Goal: Task Accomplishment & Management: Use online tool/utility

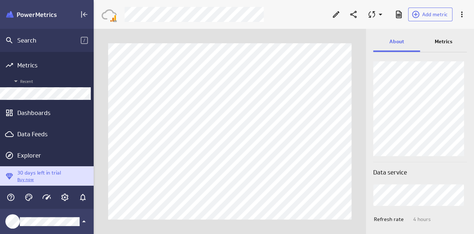
click at [441, 38] on p "Metrics" at bounding box center [443, 42] width 18 height 8
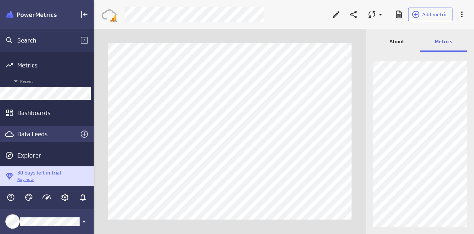
click at [25, 139] on div "Data Feeds" at bounding box center [47, 134] width 94 height 16
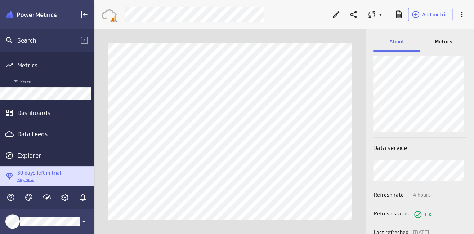
scroll to position [54, 0]
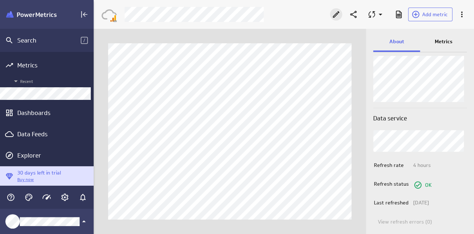
click at [336, 18] on icon "Edit" at bounding box center [335, 14] width 9 height 9
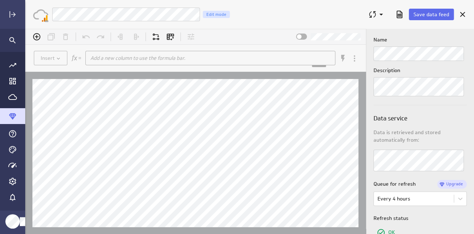
scroll to position [36, 0]
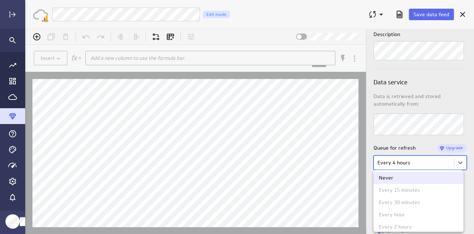
click at [426, 167] on body "(no message) Insert Add a new column to use the formula bar. xxxxxxxxxx Hints: …" at bounding box center [249, 131] width 448 height 205
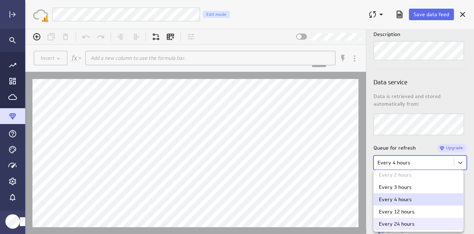
click at [432, 219] on div "Every 24 hours" at bounding box center [418, 223] width 90 height 12
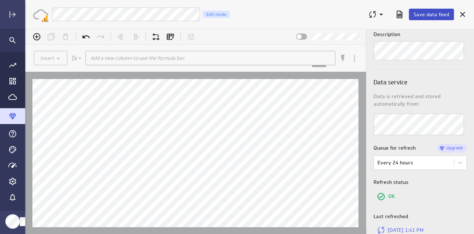
click at [438, 15] on span "Save data feed" at bounding box center [431, 14] width 36 height 6
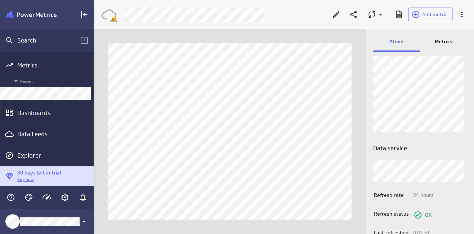
scroll to position [36, 0]
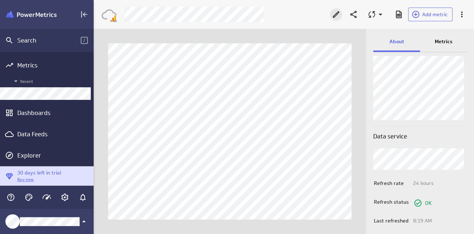
click at [337, 13] on icon "Edit" at bounding box center [336, 14] width 6 height 6
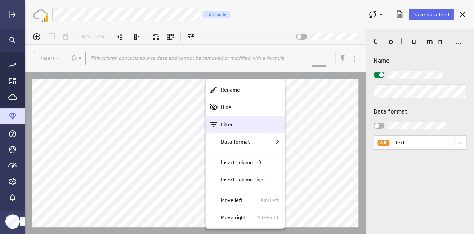
click at [224, 121] on p "Filter" at bounding box center [227, 125] width 12 height 8
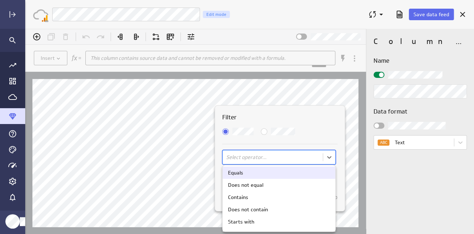
click at [239, 156] on body "(no message) Insert This column contains source data and cannot be removed or m…" at bounding box center [249, 131] width 448 height 205
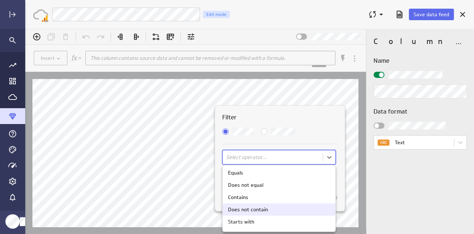
click at [244, 209] on div "Does not contain" at bounding box center [248, 209] width 40 height 5
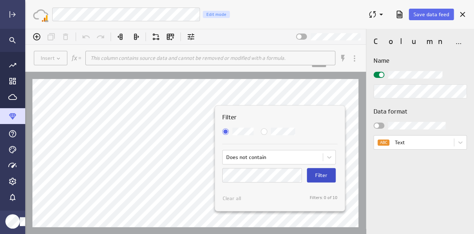
click at [316, 174] on span "Filter" at bounding box center [321, 175] width 12 height 6
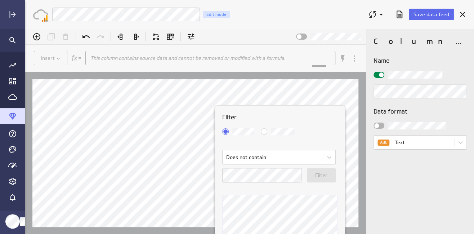
click at [359, 85] on div at bounding box center [249, 131] width 448 height 205
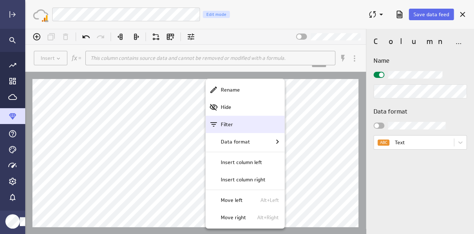
click at [234, 124] on div "Filter" at bounding box center [248, 125] width 61 height 8
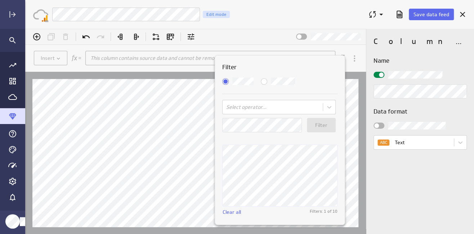
click at [265, 82] on span "Match Any" at bounding box center [264, 81] width 6 height 6
click at [25, 29] on input "Match Any" at bounding box center [25, 29] width 0 height 0
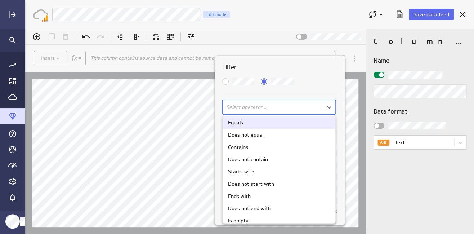
click at [262, 104] on body "(no message) Insert This column contains source data and cannot be removed or m…" at bounding box center [249, 131] width 448 height 205
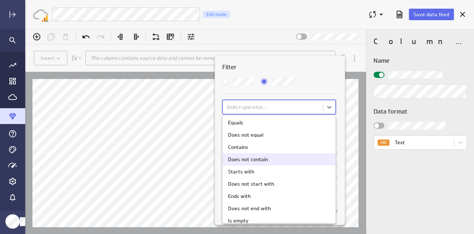
click at [249, 160] on div "Does not contain" at bounding box center [248, 159] width 40 height 5
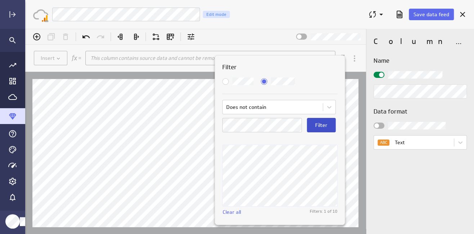
click at [320, 127] on span "Filter" at bounding box center [321, 125] width 12 height 6
click at [318, 127] on span "Filter" at bounding box center [321, 125] width 12 height 6
click at [311, 128] on button "Filter" at bounding box center [321, 125] width 29 height 14
click at [322, 128] on button "Filter" at bounding box center [321, 125] width 29 height 14
click at [315, 122] on button "Filter" at bounding box center [321, 125] width 29 height 14
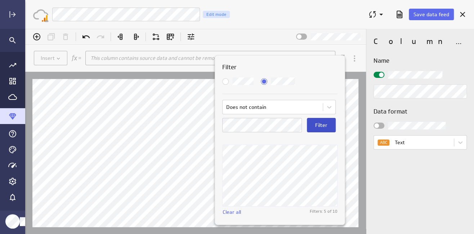
click at [313, 126] on button "Filter" at bounding box center [321, 125] width 29 height 14
click at [351, 215] on div at bounding box center [249, 131] width 448 height 205
click at [227, 81] on span "Match All" at bounding box center [225, 81] width 6 height 6
click at [25, 29] on input "Match All" at bounding box center [25, 29] width 0 height 0
click at [249, 104] on body "(no message) Insert This column contains source data and cannot be removed or m…" at bounding box center [249, 131] width 448 height 205
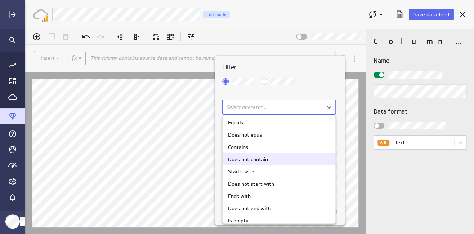
click at [252, 154] on div "Does not contain" at bounding box center [278, 159] width 113 height 12
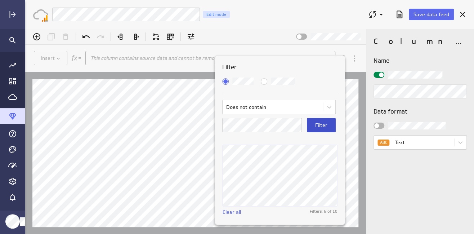
click at [318, 126] on span "Filter" at bounding box center [321, 125] width 12 height 6
click at [318, 122] on span "Filter" at bounding box center [321, 125] width 12 height 6
click at [320, 125] on span "Filter" at bounding box center [321, 125] width 12 height 6
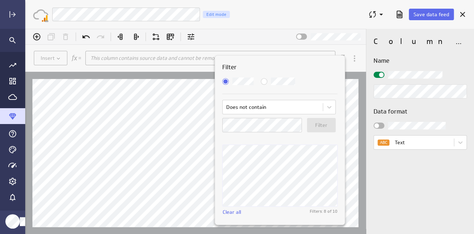
click at [356, 195] on div at bounding box center [249, 131] width 448 height 205
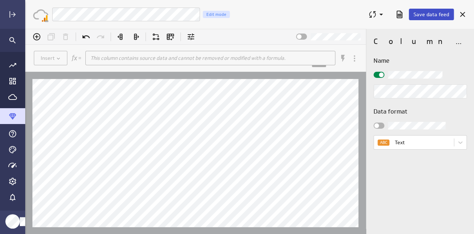
click at [434, 15] on span "Save data feed" at bounding box center [431, 14] width 36 height 6
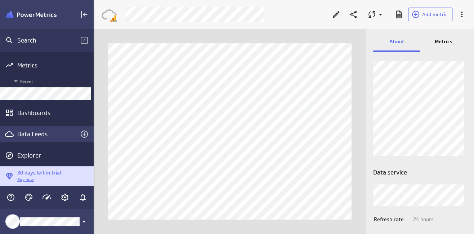
click at [35, 135] on div "Data Feeds" at bounding box center [46, 134] width 59 height 8
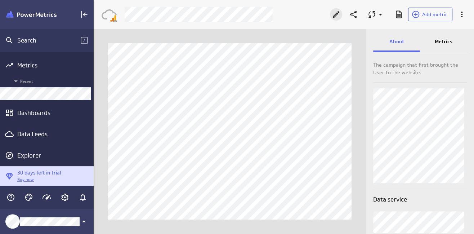
click at [338, 14] on icon "Edit" at bounding box center [335, 14] width 9 height 9
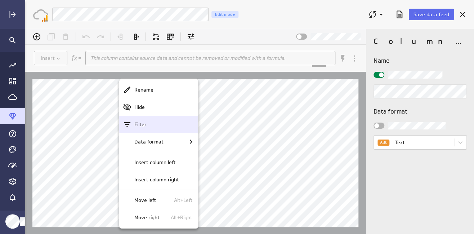
click at [144, 126] on p "Filter" at bounding box center [140, 125] width 12 height 8
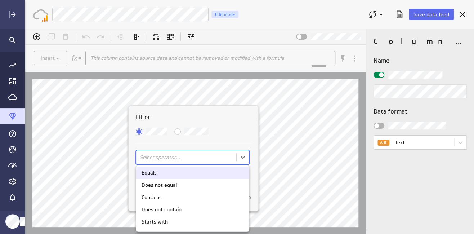
click at [196, 158] on body "(no message) Insert This column contains source data and cannot be removed or m…" at bounding box center [249, 131] width 448 height 205
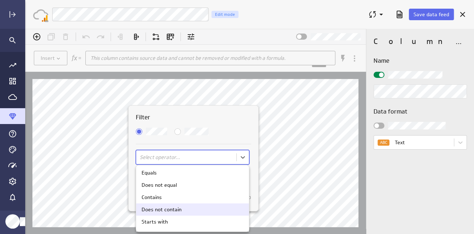
click at [178, 209] on div "Does not contain" at bounding box center [161, 209] width 40 height 5
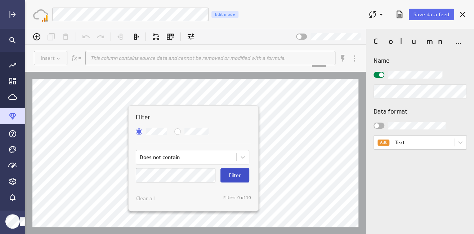
click at [238, 173] on span "Filter" at bounding box center [235, 175] width 12 height 6
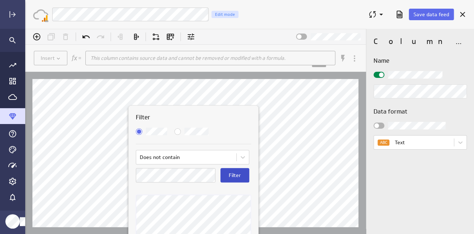
click at [230, 177] on span "Filter" at bounding box center [235, 175] width 12 height 6
click at [286, 223] on div at bounding box center [249, 131] width 448 height 205
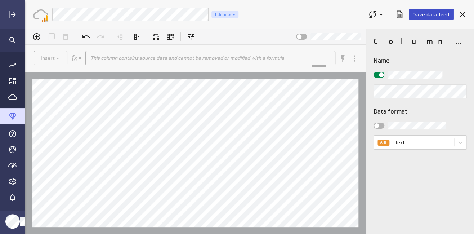
click at [429, 15] on span "Save data feed" at bounding box center [431, 14] width 36 height 6
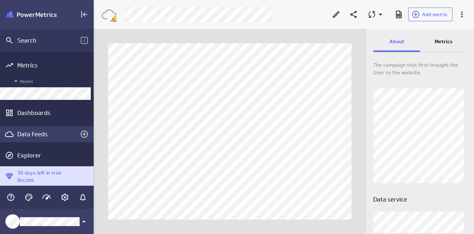
click at [64, 134] on div "Data Feeds" at bounding box center [46, 134] width 59 height 8
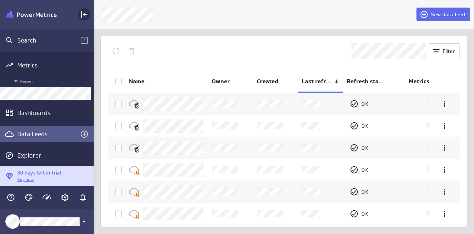
click at [89, 13] on div "Collapse" at bounding box center [84, 14] width 12 height 12
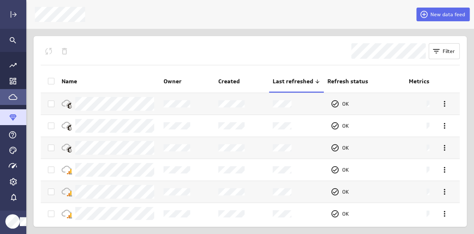
scroll to position [244, 459]
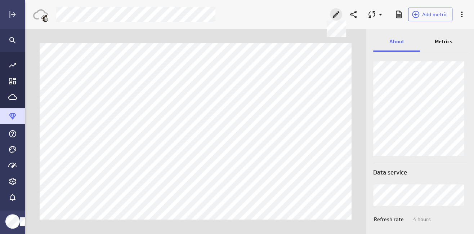
click at [336, 15] on icon at bounding box center [335, 14] width 9 height 9
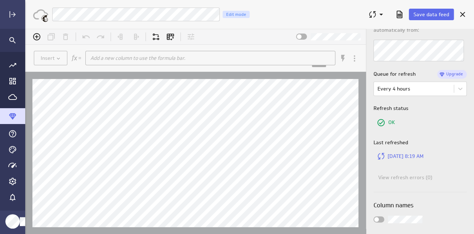
scroll to position [142, 0]
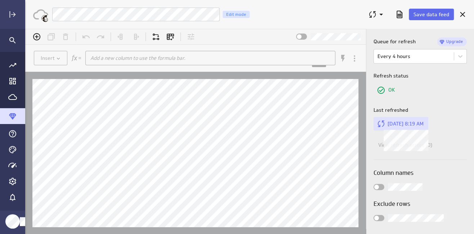
click at [398, 127] on button "Oct 9, 2025 8:19 AM" at bounding box center [400, 124] width 55 height 14
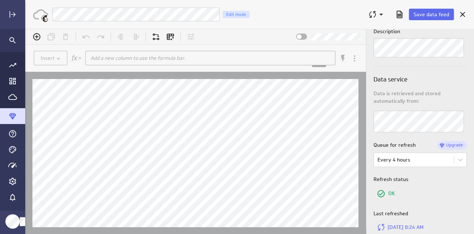
scroll to position [34, 0]
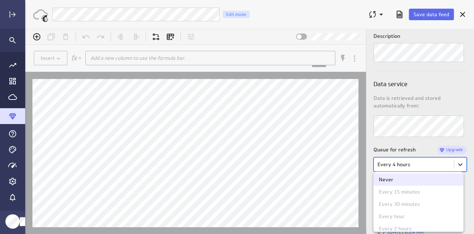
click at [457, 165] on body "(no message) Insert Add a new column to use the formula bar. xxxxxxxxxx Hints: …" at bounding box center [249, 131] width 448 height 205
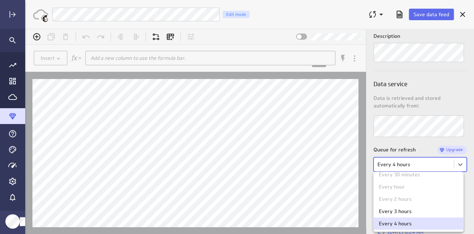
scroll to position [54, 0]
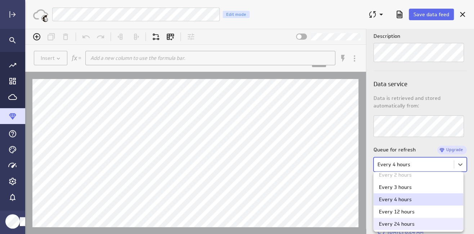
click at [428, 223] on div "Every 24 hours" at bounding box center [418, 223] width 79 height 5
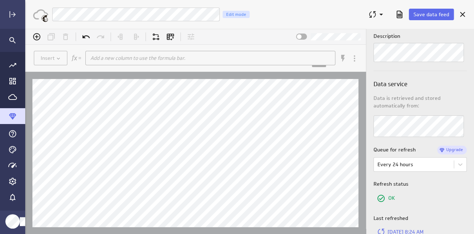
click at [435, 199] on div "OK" at bounding box center [419, 197] width 93 height 15
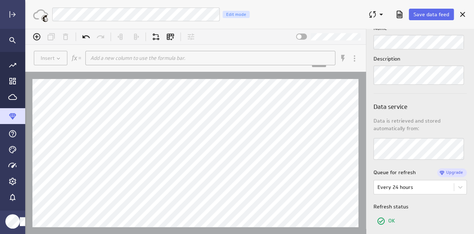
scroll to position [0, 0]
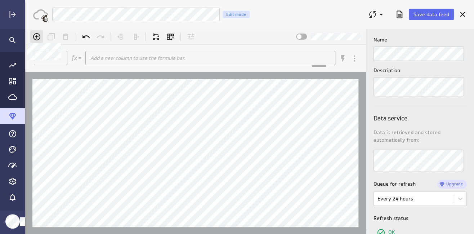
click at [36, 35] on icon at bounding box center [36, 36] width 9 height 9
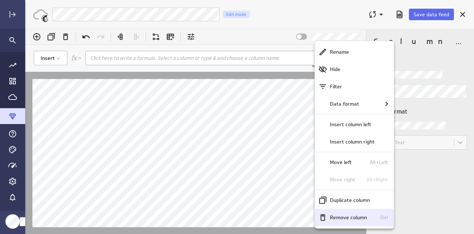
click at [345, 219] on p "Remove column" at bounding box center [348, 217] width 37 height 8
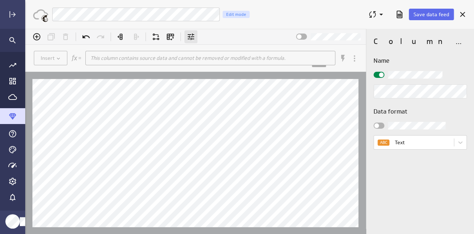
click at [192, 35] on icon at bounding box center [190, 36] width 6 height 6
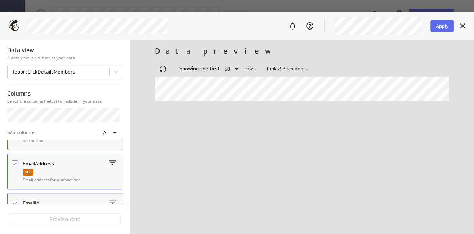
scroll to position [108, 0]
click at [13, 168] on icon "Column EmailId" at bounding box center [15, 167] width 6 height 6
click at [0, 0] on input "Column EmailId" at bounding box center [0, 0] width 0 height 0
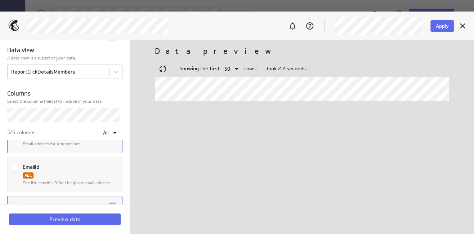
scroll to position [144, 0]
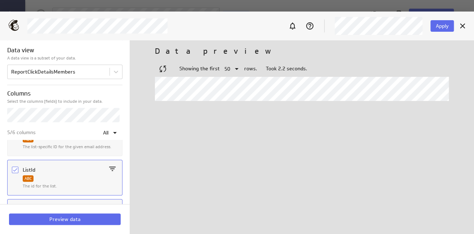
click at [17, 169] on icon "Column ListId" at bounding box center [15, 170] width 6 height 6
click at [0, 0] on input "Column ListId" at bounding box center [0, 0] width 0 height 0
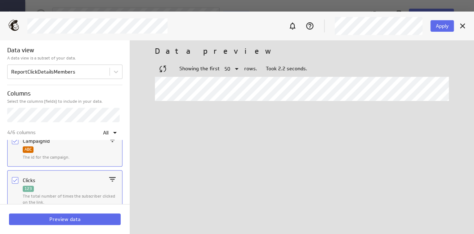
scroll to position [0, 0]
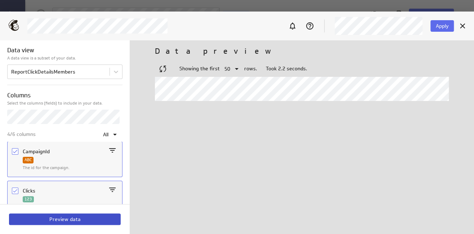
click at [71, 218] on span "Preview data" at bounding box center [64, 219] width 31 height 6
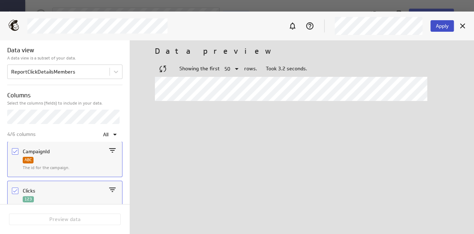
click at [442, 29] on span "Apply" at bounding box center [441, 26] width 13 height 6
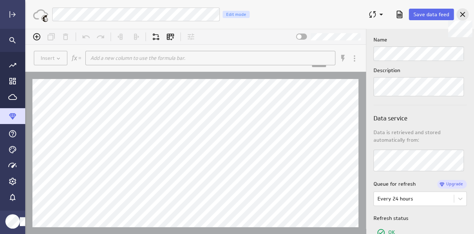
click at [466, 17] on div at bounding box center [462, 14] width 12 height 12
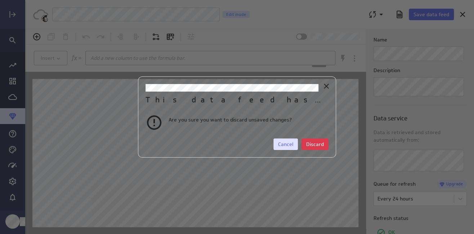
click at [281, 141] on span "Cancel" at bounding box center [285, 144] width 15 height 6
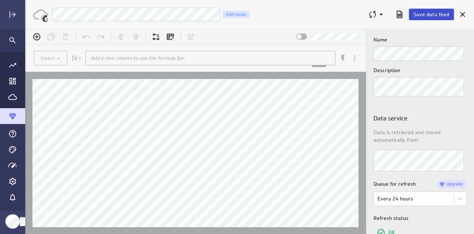
click at [428, 15] on span "Save data feed" at bounding box center [431, 14] width 36 height 6
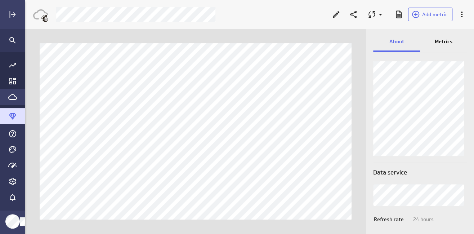
click at [11, 94] on icon "Go to Data Feed library" at bounding box center [12, 97] width 9 height 6
click at [13, 114] on icon "Main Menu" at bounding box center [12, 116] width 7 height 6
click at [9, 94] on icon "Go to Data Feed library" at bounding box center [12, 96] width 9 height 9
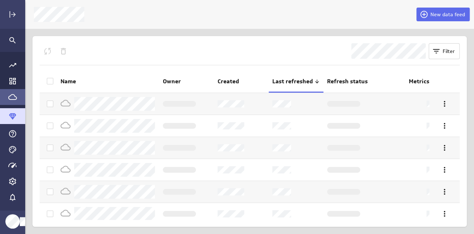
scroll to position [244, 459]
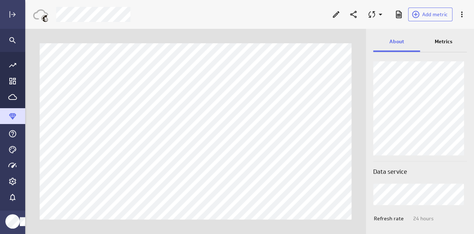
click at [442, 42] on p "Metrics" at bounding box center [443, 42] width 18 height 8
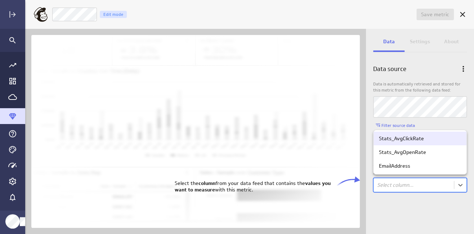
click at [407, 186] on body "Save metric Untitled Edit mode Data Settings About Data source Data is automati…" at bounding box center [237, 117] width 474 height 234
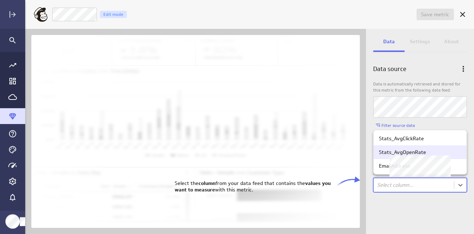
click at [399, 149] on div "Stats_AvgOpenRate" at bounding box center [402, 152] width 47 height 6
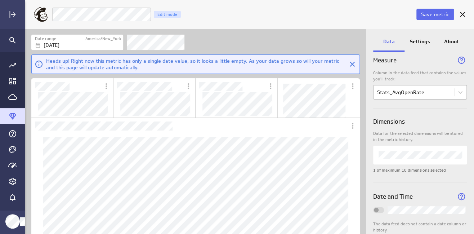
scroll to position [107, 0]
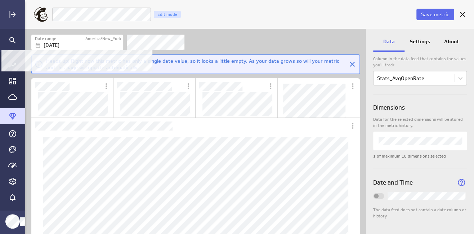
click at [73, 40] on div "Date range" at bounding box center [60, 39] width 50 height 6
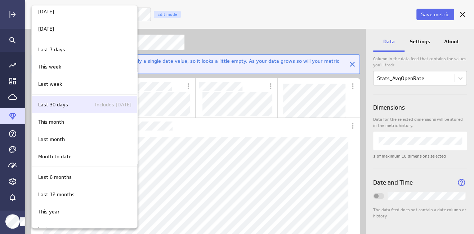
scroll to position [36, 0]
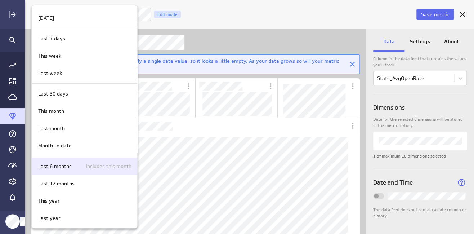
click at [59, 166] on p "Last 6 months" at bounding box center [54, 166] width 33 height 8
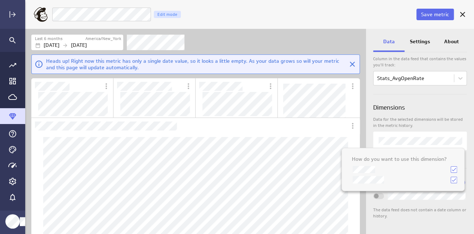
click at [454, 169] on icon at bounding box center [454, 169] width 6 height 6
click at [0, 0] on input "checkbox" at bounding box center [0, 0] width 0 height 0
click at [454, 177] on icon at bounding box center [454, 180] width 6 height 6
click at [0, 0] on input "checkbox" at bounding box center [0, 0] width 0 height 0
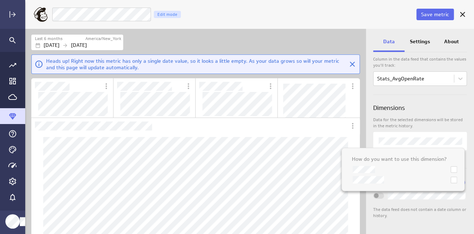
click at [454, 171] on icon at bounding box center [454, 169] width 6 height 6
click at [0, 0] on input "checkbox" at bounding box center [0, 0] width 0 height 0
click at [452, 178] on icon at bounding box center [454, 180] width 6 height 6
click at [0, 0] on input "checkbox" at bounding box center [0, 0] width 0 height 0
click at [439, 106] on div at bounding box center [237, 117] width 474 height 234
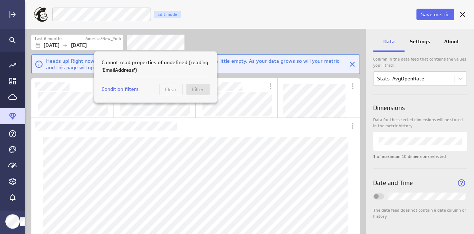
click at [434, 15] on div at bounding box center [237, 117] width 474 height 234
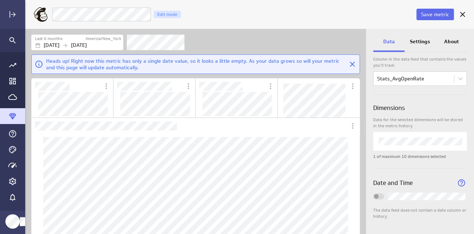
click at [434, 15] on span "Save metric" at bounding box center [435, 14] width 28 height 6
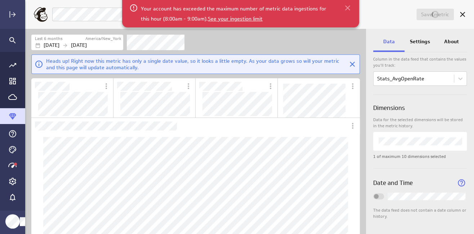
click at [348, 6] on icon at bounding box center [347, 8] width 9 height 9
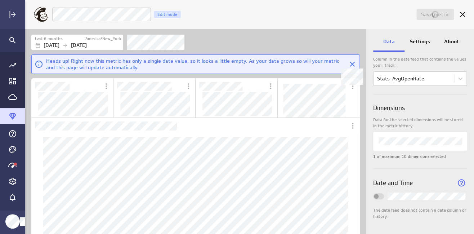
click at [352, 64] on icon "Close" at bounding box center [351, 64] width 5 height 5
click at [12, 96] on icon "Go to Data Feed library" at bounding box center [12, 96] width 9 height 9
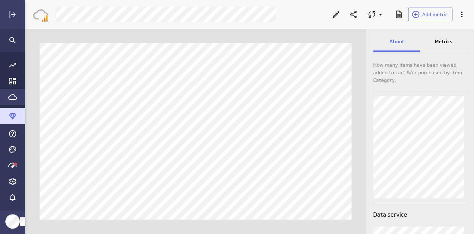
click at [8, 98] on icon "Go to Data Feed library" at bounding box center [12, 97] width 9 height 6
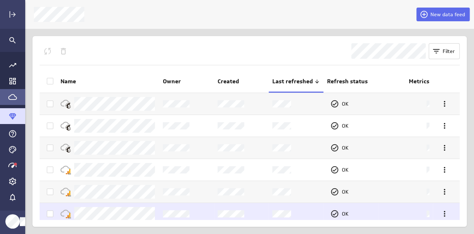
scroll to position [26, 0]
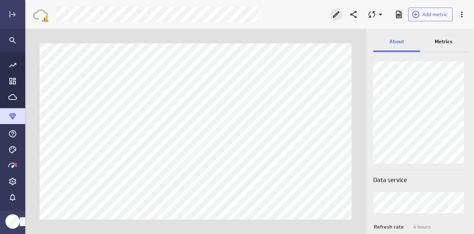
click at [336, 14] on icon "Edit" at bounding box center [335, 14] width 9 height 9
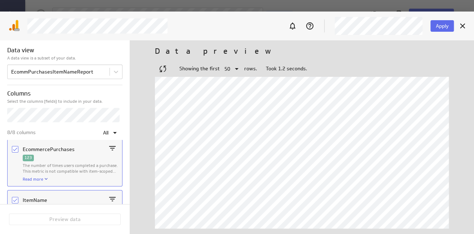
scroll to position [121, 0]
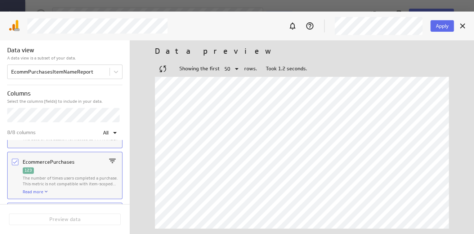
click at [14, 159] on icon "Column EcommercePurchases" at bounding box center [15, 162] width 6 height 6
click at [0, 0] on input "Column EcommercePurchases" at bounding box center [0, 0] width 0 height 0
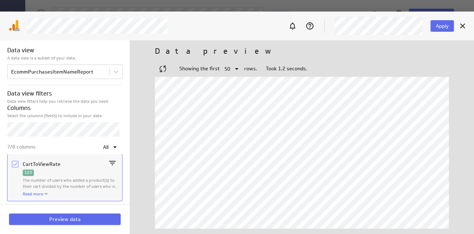
scroll to position [13, 0]
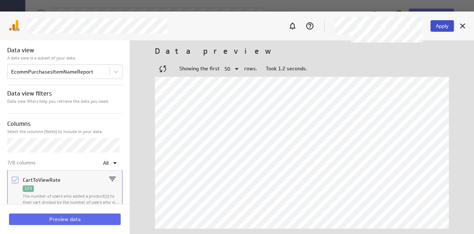
click at [437, 24] on span "Apply" at bounding box center [441, 26] width 13 height 6
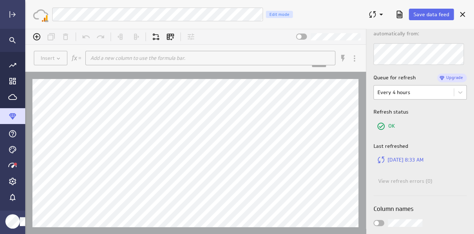
scroll to position [108, 0]
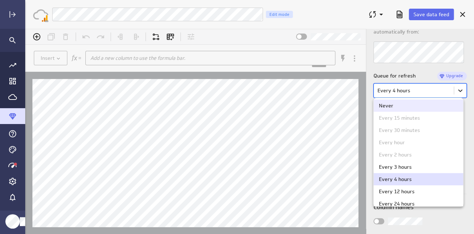
click at [456, 89] on body "(no message) Insert Add a new column to use the formula bar. xxxxxxxxxx Hints: …" at bounding box center [249, 131] width 448 height 205
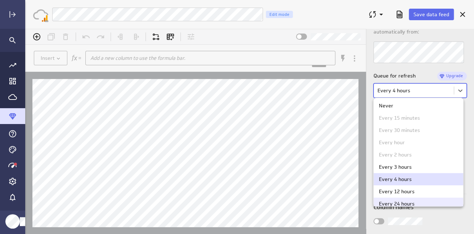
click at [409, 202] on div "Every 24 hours" at bounding box center [397, 203] width 36 height 5
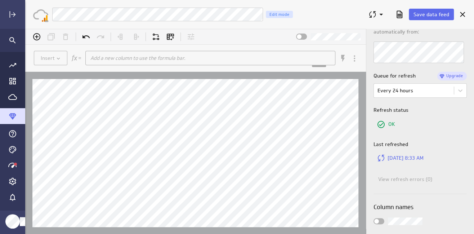
click at [432, 8] on div "Save data feed" at bounding box center [408, 14] width 92 height 19
click at [433, 15] on span "Save data feed" at bounding box center [431, 14] width 36 height 6
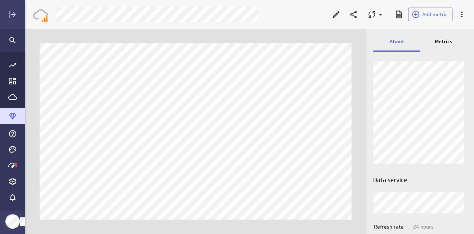
click at [442, 41] on p "Metrics" at bounding box center [443, 42] width 18 height 8
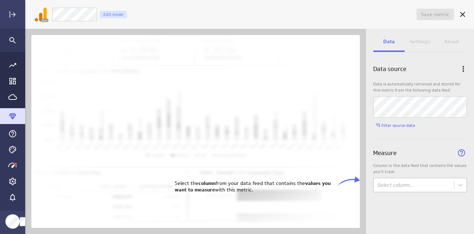
click at [422, 190] on body "Save metric Untitled Edit mode Data Settings About Data source Data is automati…" at bounding box center [237, 117] width 474 height 234
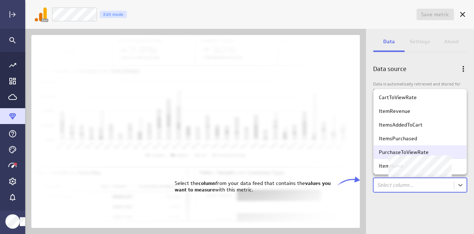
click at [402, 151] on div "PurchaseToViewRate" at bounding box center [404, 152] width 50 height 6
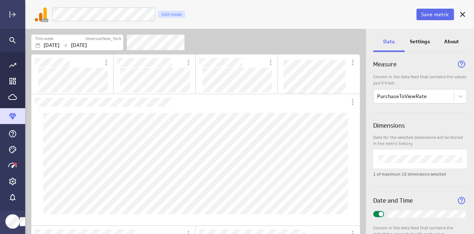
scroll to position [108, 0]
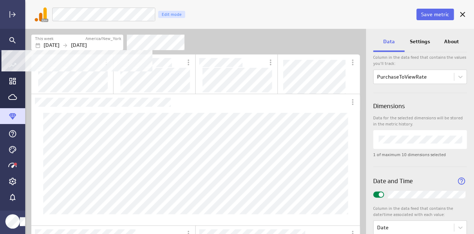
click at [68, 42] on icon "Filters" at bounding box center [65, 45] width 6 height 6
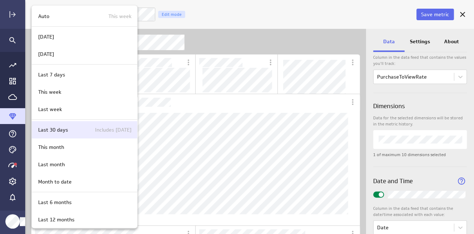
click at [68, 126] on div "Last 30 days Includes today" at bounding box center [83, 130] width 96 height 8
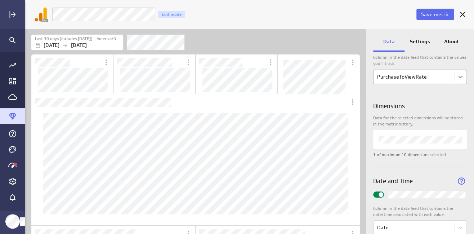
click at [457, 76] on body "Save metric PurchaseToViewRate Edit mode Last 30 days (includes today) America/…" at bounding box center [237, 117] width 474 height 234
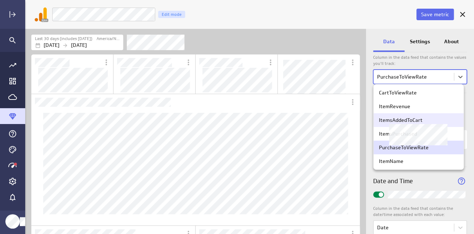
click at [409, 121] on div "ItemsAddedToCart" at bounding box center [401, 120] width 44 height 6
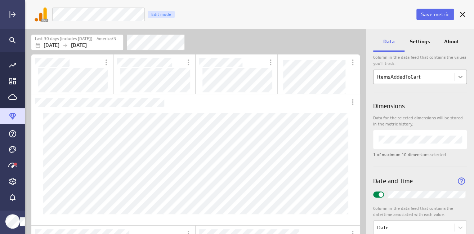
click at [458, 79] on body "Save metric ItemsAddedToCart Edit mode Last 30 days (includes today) America/Ne…" at bounding box center [237, 117] width 474 height 234
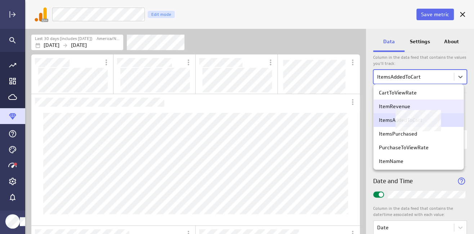
click at [442, 106] on div "ItemRevenue" at bounding box center [418, 106] width 79 height 6
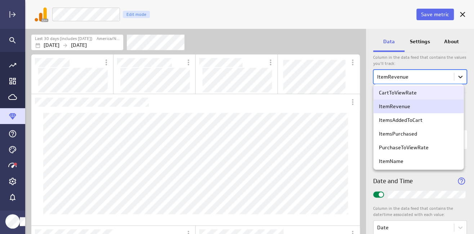
click at [457, 76] on body "Save metric ItemRevenue Edit mode Last 30 days (includes today) America/New_Yor…" at bounding box center [237, 117] width 474 height 234
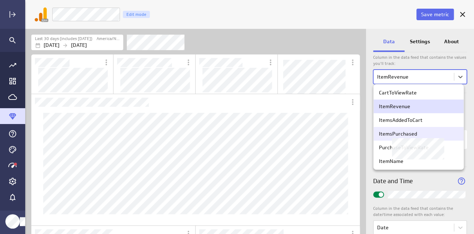
click at [415, 134] on div "ItemsPurchased" at bounding box center [398, 133] width 38 height 6
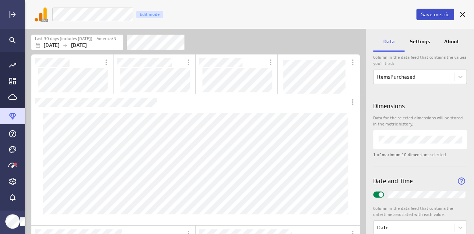
click at [443, 14] on span "Save metric" at bounding box center [435, 14] width 28 height 6
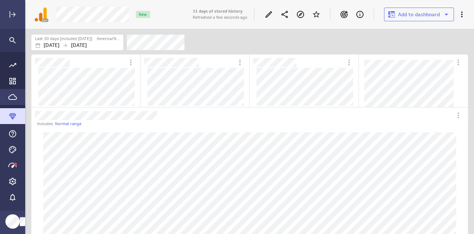
click at [9, 97] on icon "Go to Data Feed library" at bounding box center [12, 96] width 9 height 9
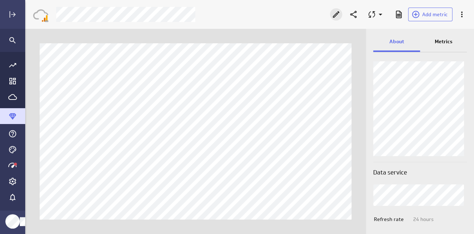
click at [337, 15] on icon "Edit" at bounding box center [335, 14] width 9 height 9
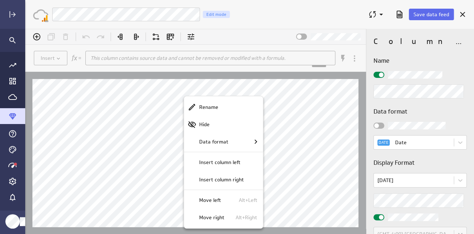
click at [154, 95] on div at bounding box center [249, 131] width 448 height 205
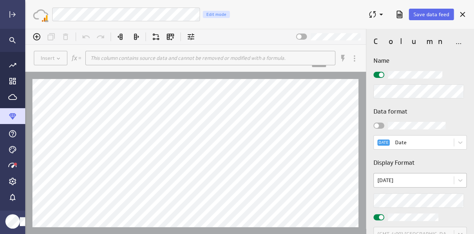
scroll to position [14, 0]
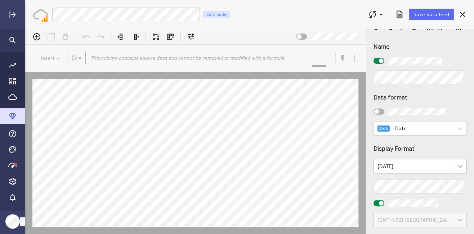
click at [457, 168] on body "(no message) Insert This column contains source data and cannot be removed or m…" at bounding box center [249, 131] width 448 height 205
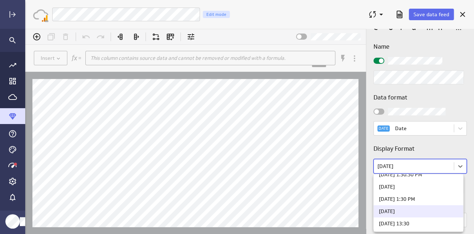
scroll to position [178, 0]
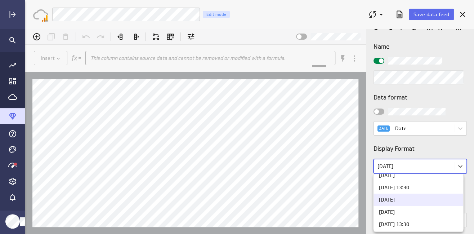
click at [407, 199] on div "08/05/2025" at bounding box center [418, 199] width 79 height 5
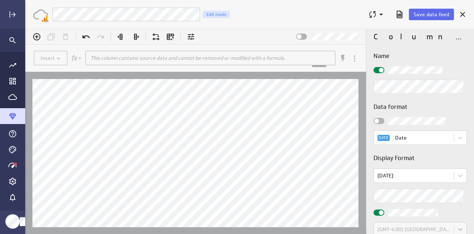
scroll to position [0, 0]
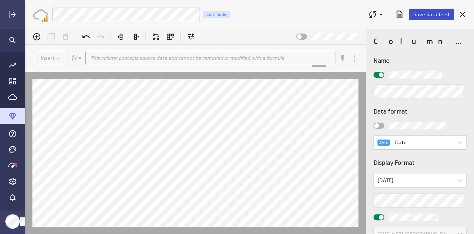
click at [428, 15] on span "Save data feed" at bounding box center [431, 14] width 36 height 6
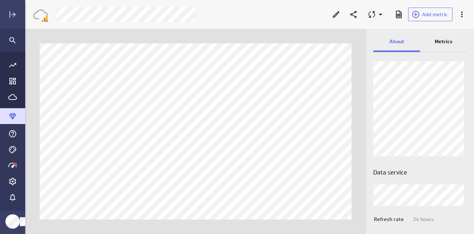
click at [443, 41] on p "Metrics" at bounding box center [443, 42] width 18 height 8
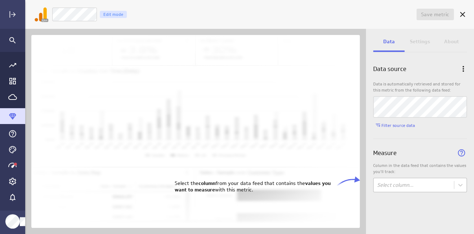
click at [411, 182] on body "Save metric Untitled Edit mode Data Settings About Data source Data is automati…" at bounding box center [237, 117] width 474 height 234
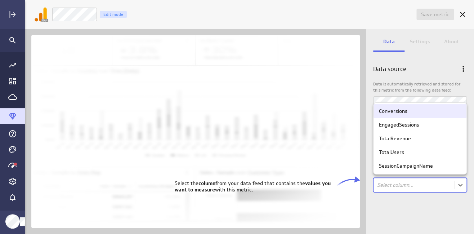
click at [405, 113] on div "Conversions" at bounding box center [419, 111] width 93 height 14
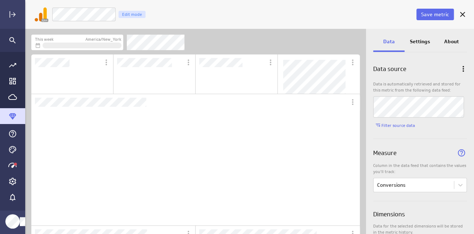
scroll to position [119, 151]
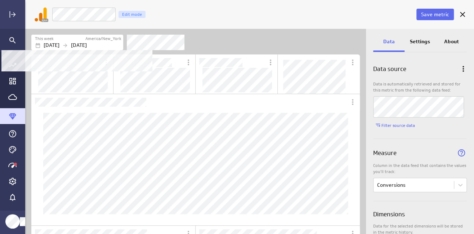
click at [87, 45] on p "Oct 12 2025" at bounding box center [79, 45] width 16 height 8
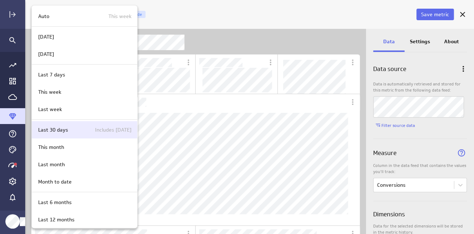
click at [65, 128] on p "Last 30 days" at bounding box center [53, 130] width 30 height 8
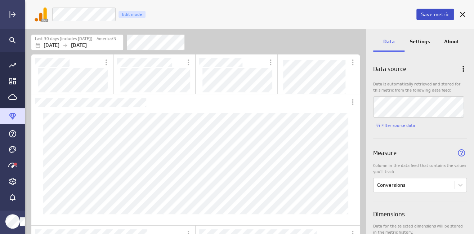
click at [436, 15] on span "Save metric" at bounding box center [435, 14] width 28 height 6
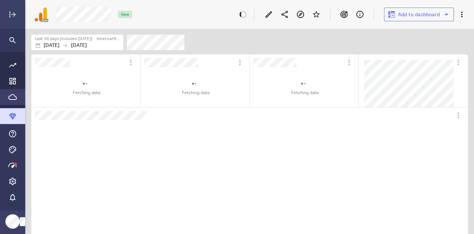
scroll to position [157, 423]
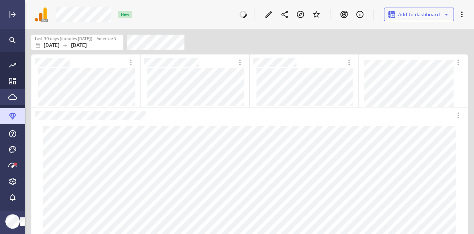
click at [6, 98] on div "Go to Data Feed library" at bounding box center [12, 97] width 25 height 16
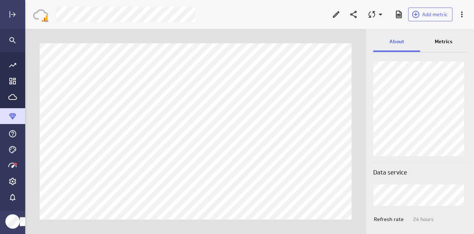
click at [445, 41] on p "Metrics" at bounding box center [443, 42] width 18 height 8
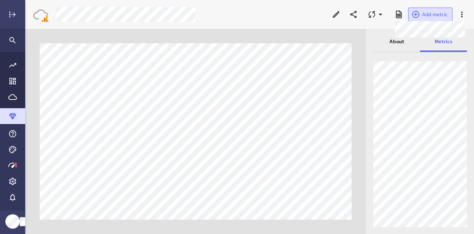
click at [431, 17] on span "Add metric" at bounding box center [435, 14] width 26 height 6
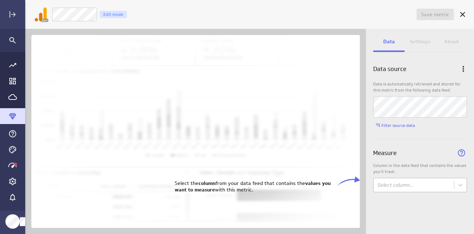
click at [407, 187] on body "Save metric Untitled Edit mode Data Settings About Data source Data is automati…" at bounding box center [237, 117] width 474 height 234
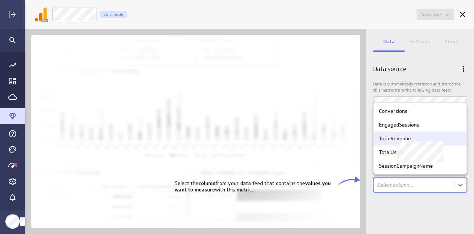
click at [403, 137] on div "TotalRevenue" at bounding box center [395, 138] width 32 height 6
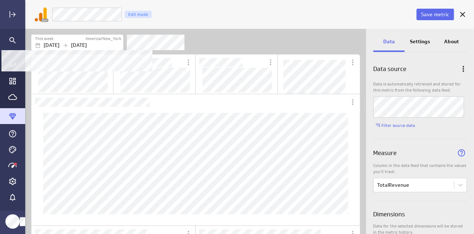
click at [59, 46] on p "Oct 06 2025" at bounding box center [52, 45] width 16 height 8
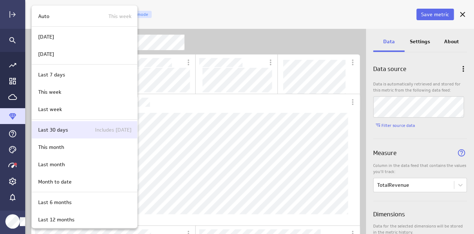
click at [68, 130] on div "Last 30 days Includes today" at bounding box center [83, 130] width 96 height 8
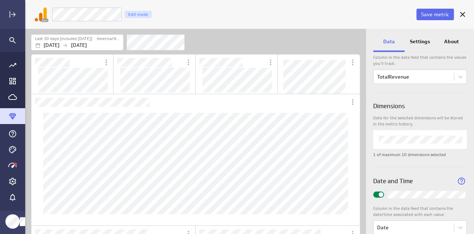
scroll to position [124, 0]
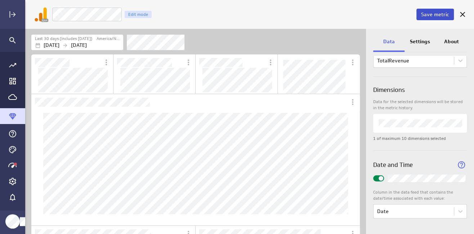
click at [430, 13] on span "Save metric" at bounding box center [435, 14] width 28 height 6
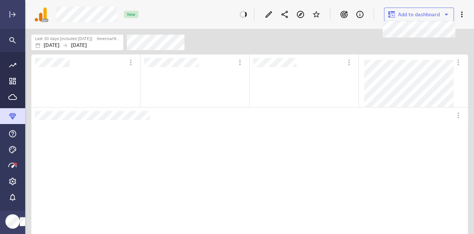
scroll to position [27, 447]
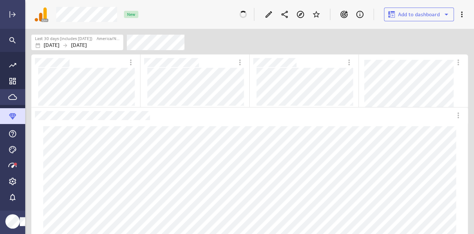
click at [9, 99] on icon "Go to Data Feed library" at bounding box center [12, 97] width 9 height 6
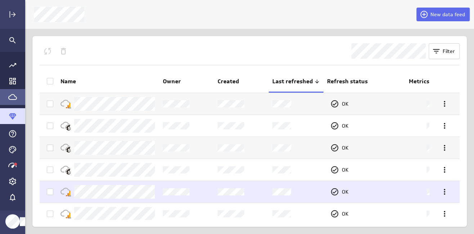
scroll to position [26, 0]
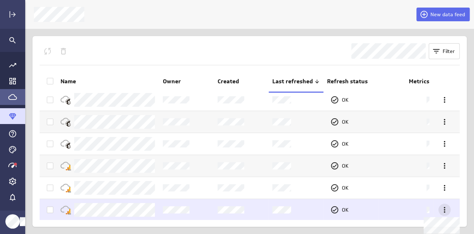
click at [442, 209] on icon at bounding box center [444, 209] width 9 height 9
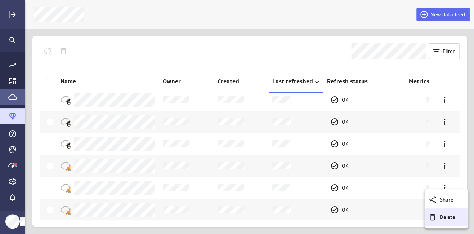
click at [442, 216] on p "Delete" at bounding box center [446, 217] width 15 height 8
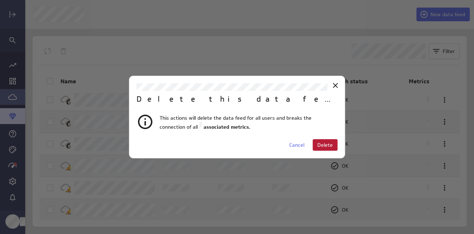
click at [324, 140] on button "Delete" at bounding box center [324, 145] width 25 height 12
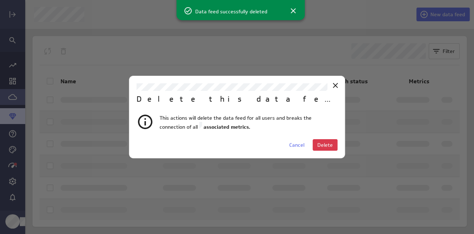
scroll to position [4, 0]
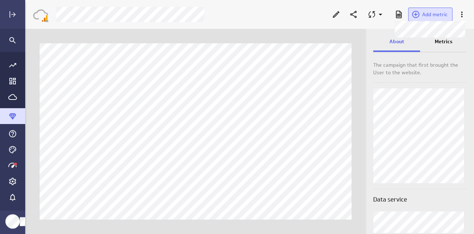
click at [428, 17] on span "Add metric" at bounding box center [435, 14] width 26 height 6
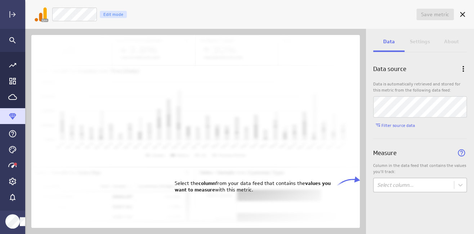
click at [417, 186] on body "Save metric Untitled Edit mode Data Settings About Data source Data is automati…" at bounding box center [237, 117] width 474 height 234
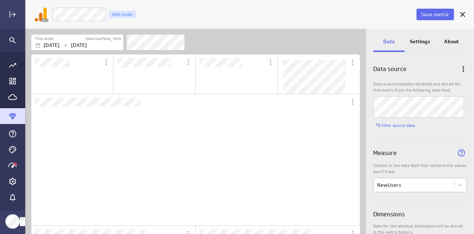
scroll to position [119, 151]
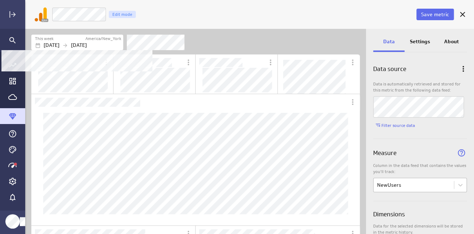
click at [59, 42] on p "Oct 06 2025" at bounding box center [52, 45] width 16 height 8
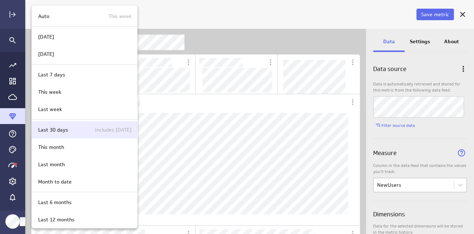
click at [65, 128] on p "Last 30 days" at bounding box center [53, 130] width 30 height 8
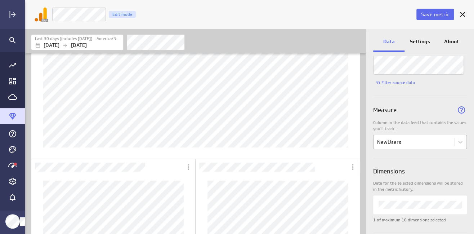
scroll to position [36, 0]
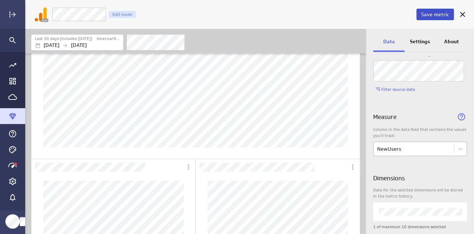
click at [437, 14] on span "Save metric" at bounding box center [435, 14] width 28 height 6
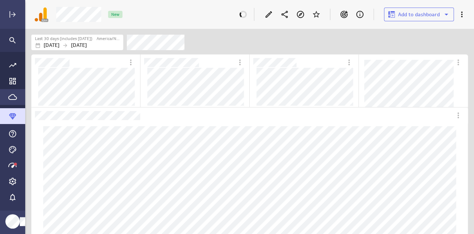
click at [10, 97] on icon "Go to Data Feed library" at bounding box center [12, 96] width 9 height 9
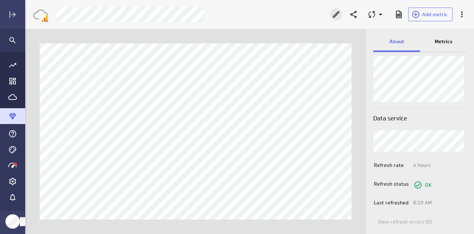
click at [334, 15] on icon "Edit" at bounding box center [335, 14] width 9 height 9
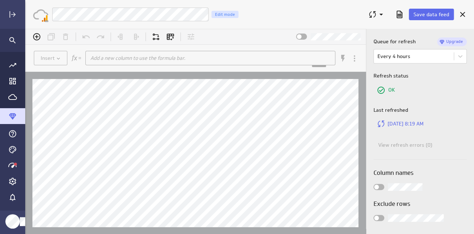
scroll to position [106, 0]
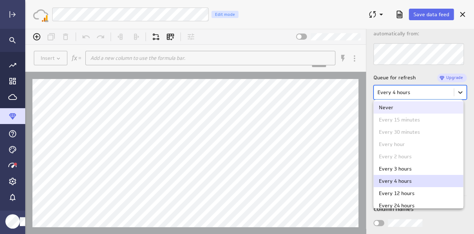
click at [454, 91] on body "(no message) Insert Add a new column to use the formula bar. xxxxxxxxxx Hints: …" at bounding box center [249, 131] width 448 height 205
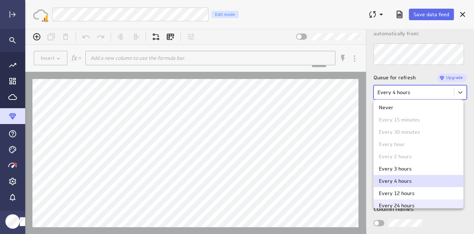
click at [403, 204] on div "Every 24 hours" at bounding box center [397, 205] width 36 height 5
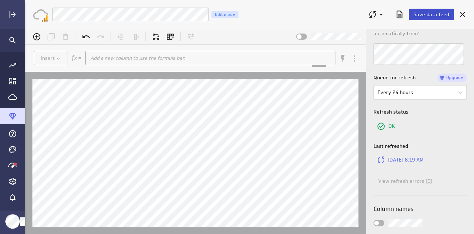
click at [434, 15] on span "Save data feed" at bounding box center [431, 14] width 36 height 6
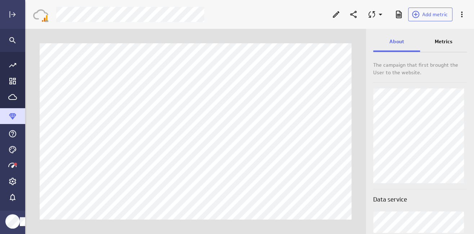
click at [448, 42] on p "Metrics" at bounding box center [443, 42] width 18 height 8
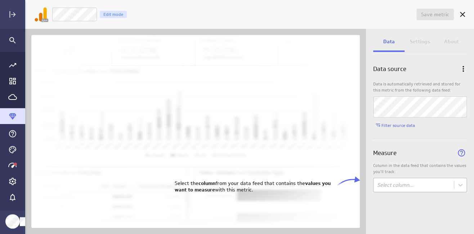
click at [404, 182] on body "Save metric Untitled Edit mode Data Settings About Data source Data is automati…" at bounding box center [237, 117] width 474 height 234
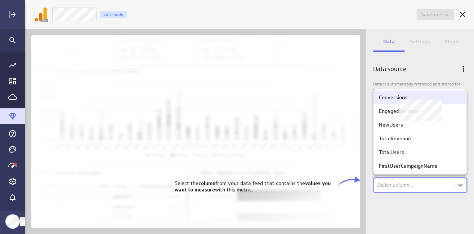
click at [401, 95] on div "Conversions" at bounding box center [393, 97] width 28 height 6
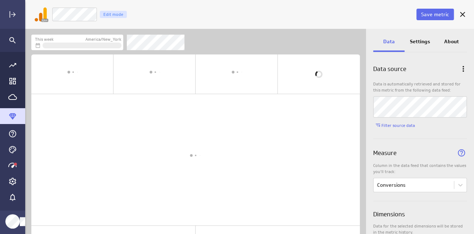
scroll to position [4, 4]
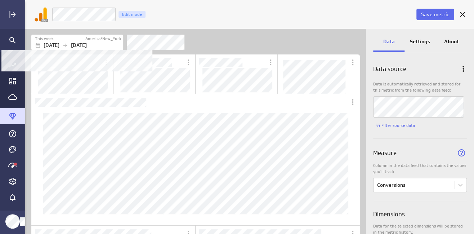
click at [68, 45] on icon "Filters" at bounding box center [65, 45] width 6 height 6
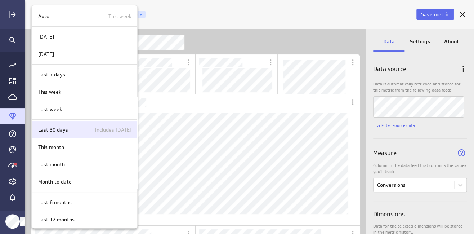
click at [53, 128] on p "Last 30 days" at bounding box center [53, 130] width 30 height 8
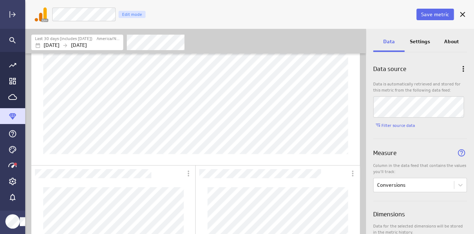
scroll to position [139, 0]
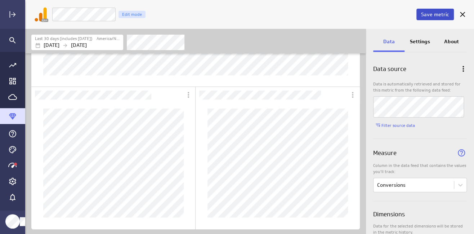
click at [440, 13] on span "Save metric" at bounding box center [435, 14] width 28 height 6
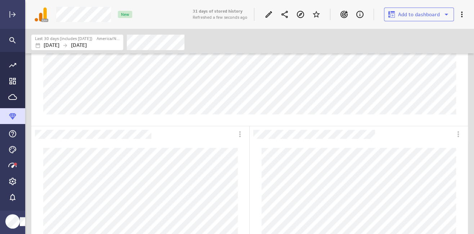
scroll to position [216, 0]
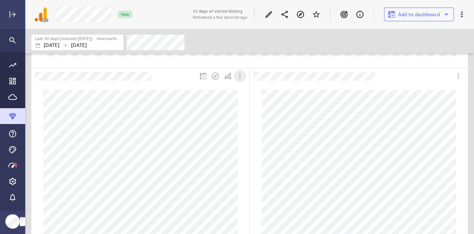
click at [240, 73] on icon "More actions" at bounding box center [239, 76] width 9 height 9
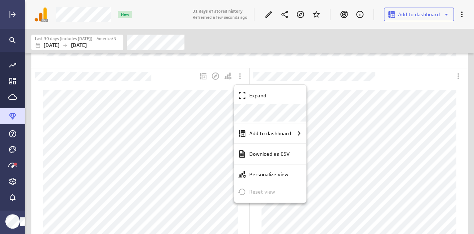
click at [114, 90] on div at bounding box center [237, 117] width 474 height 234
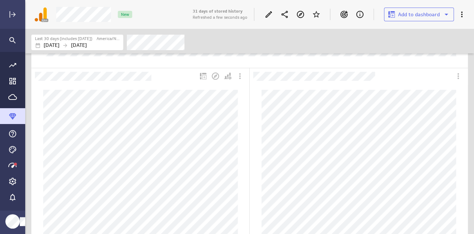
scroll to position [0, 0]
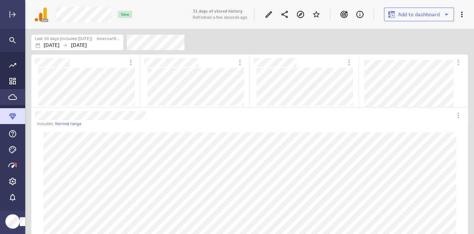
click at [12, 99] on icon "Go to Data Feed library" at bounding box center [12, 96] width 9 height 9
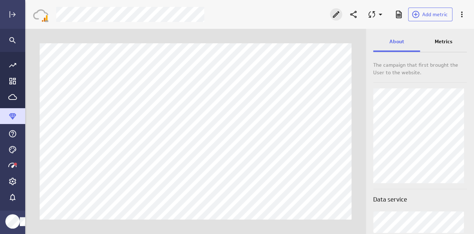
click at [336, 13] on icon "Edit" at bounding box center [336, 14] width 6 height 6
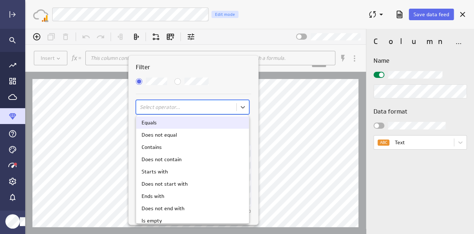
click at [155, 110] on body "(no message) Insert This column contains source data and cannot be removed or m…" at bounding box center [249, 131] width 448 height 205
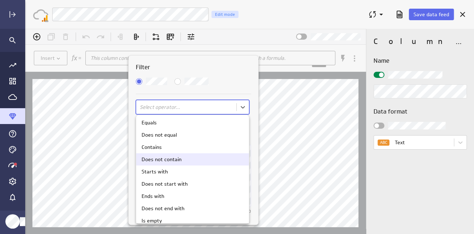
click at [164, 159] on div "Does not contain" at bounding box center [161, 159] width 40 height 5
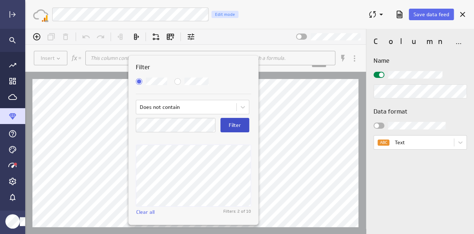
click at [236, 126] on span "Filter" at bounding box center [235, 125] width 12 height 6
click at [436, 14] on span "Save data feed" at bounding box center [431, 14] width 36 height 6
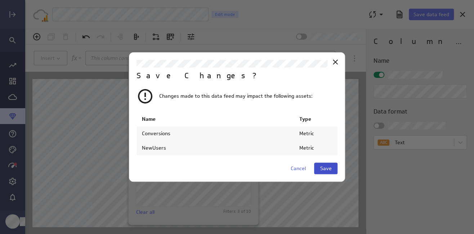
click at [325, 165] on span "Save" at bounding box center [326, 168] width 12 height 6
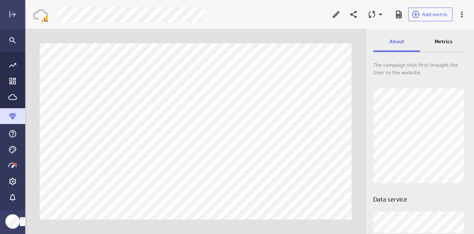
click at [448, 44] on p "Metrics" at bounding box center [443, 42] width 18 height 8
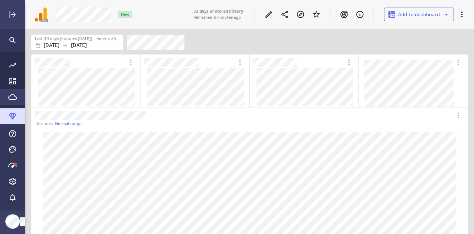
click at [11, 97] on icon "Go to Data Feed library" at bounding box center [12, 96] width 9 height 9
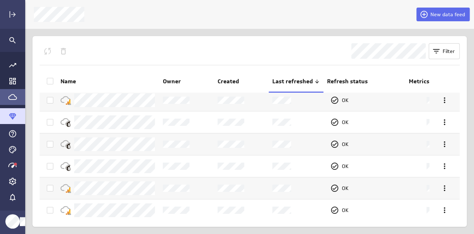
scroll to position [4, 0]
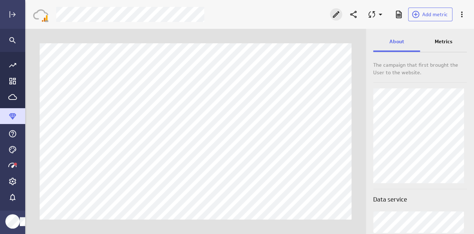
click at [337, 17] on icon "Edit" at bounding box center [335, 14] width 9 height 9
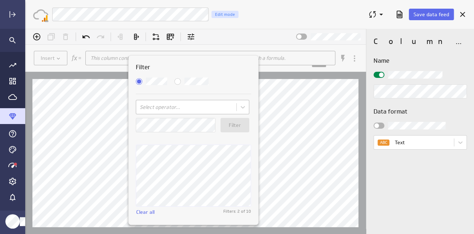
click at [151, 107] on body "(no message) Insert This column contains source data and cannot be removed or m…" at bounding box center [249, 131] width 448 height 205
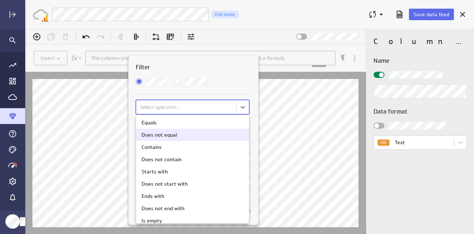
click at [152, 135] on div "Does not equal" at bounding box center [158, 134] width 35 height 5
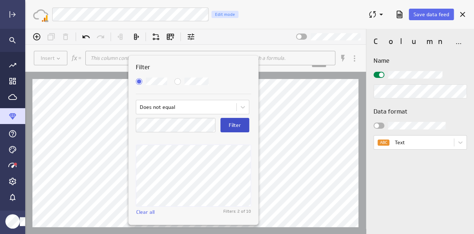
click at [239, 127] on span "Filter" at bounding box center [235, 125] width 12 height 6
click at [232, 126] on span "Filter" at bounding box center [235, 125] width 12 height 6
click at [240, 128] on span "Filter" at bounding box center [235, 125] width 12 height 6
click at [235, 127] on span "Filter" at bounding box center [235, 125] width 12 height 6
click at [353, 189] on div at bounding box center [249, 131] width 448 height 205
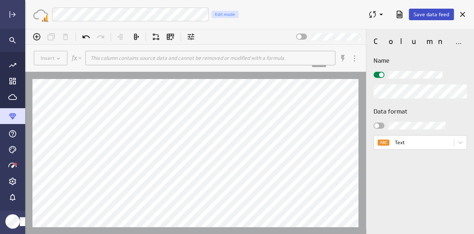
click at [426, 12] on span "Save data feed" at bounding box center [431, 14] width 36 height 6
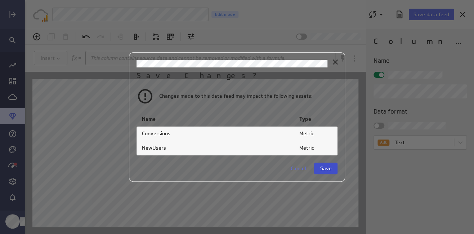
click at [324, 168] on span "Save" at bounding box center [326, 168] width 12 height 6
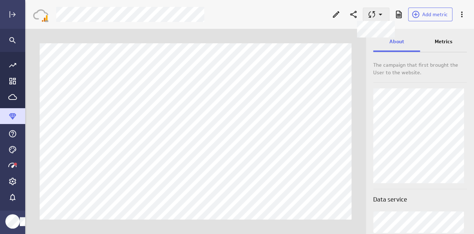
click at [372, 17] on icon at bounding box center [371, 14] width 9 height 9
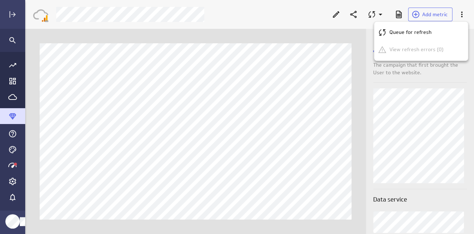
click at [359, 106] on div at bounding box center [237, 117] width 474 height 234
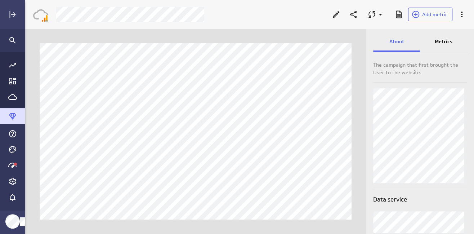
click at [446, 42] on p "Metrics" at bounding box center [443, 42] width 18 height 8
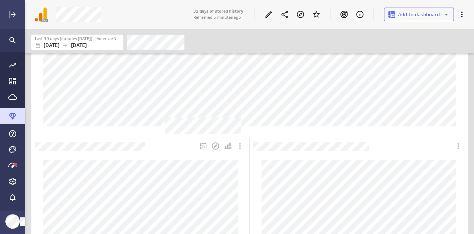
scroll to position [216, 0]
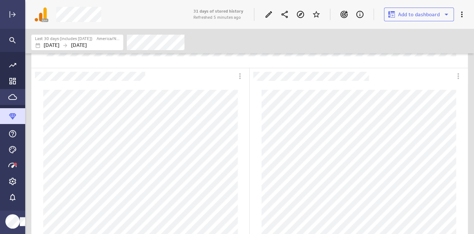
click at [12, 96] on icon "Go to Data Feed library" at bounding box center [12, 96] width 9 height 9
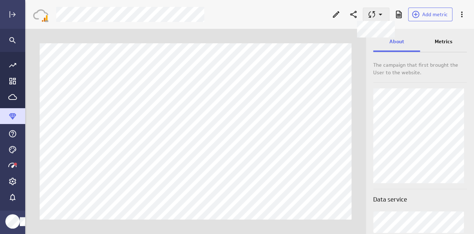
click at [370, 15] on icon at bounding box center [371, 14] width 9 height 9
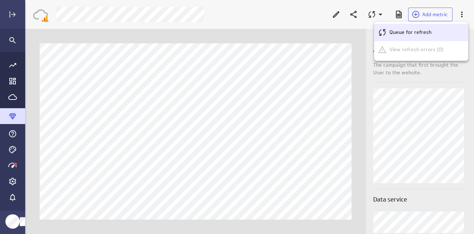
click at [390, 32] on p "Queue for refresh" at bounding box center [410, 32] width 42 height 8
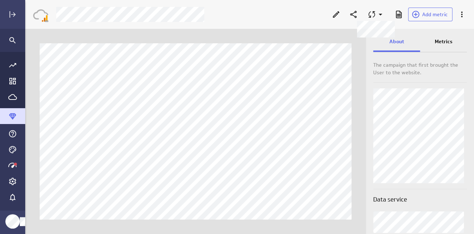
click at [443, 47] on div "Metrics" at bounding box center [443, 41] width 47 height 19
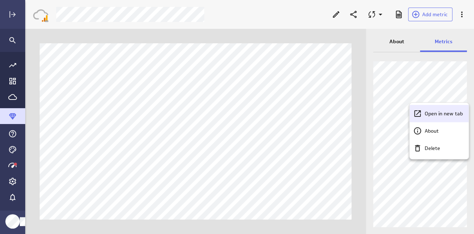
click at [430, 116] on p "Open in new tab" at bounding box center [443, 114] width 38 height 8
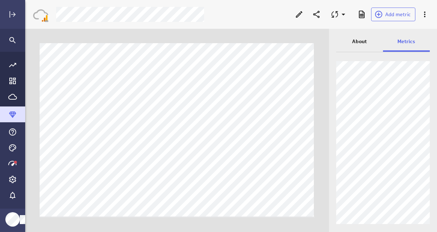
scroll to position [243, 423]
click at [300, 14] on icon "Edit" at bounding box center [299, 14] width 6 height 6
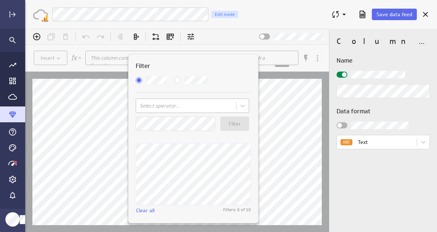
click at [157, 105] on body "(no message) Insert This column contains source data and cannot be removed or m…" at bounding box center [231, 130] width 412 height 203
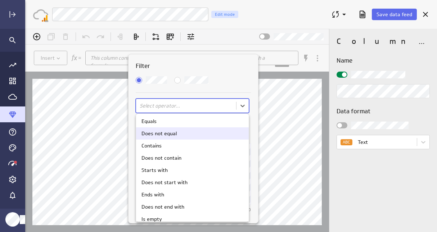
click at [158, 134] on div "Does not equal" at bounding box center [158, 133] width 35 height 5
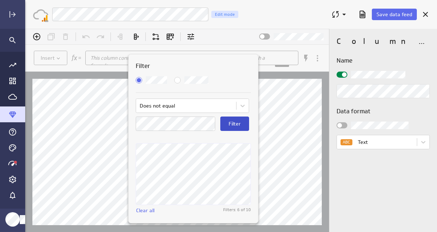
click at [242, 123] on button "Filter" at bounding box center [234, 124] width 29 height 14
click at [385, 12] on span "Save data feed" at bounding box center [394, 14] width 36 height 6
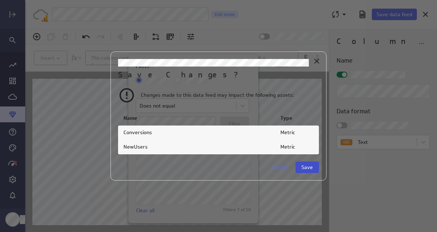
click at [305, 168] on span "Save" at bounding box center [308, 167] width 12 height 6
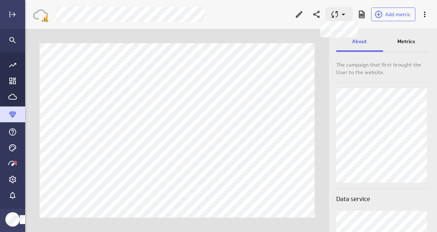
click at [333, 12] on icon at bounding box center [334, 14] width 9 height 9
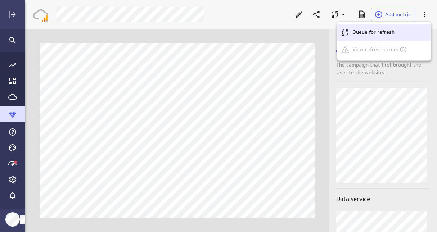
click at [364, 34] on p "Queue for refresh" at bounding box center [373, 32] width 42 height 8
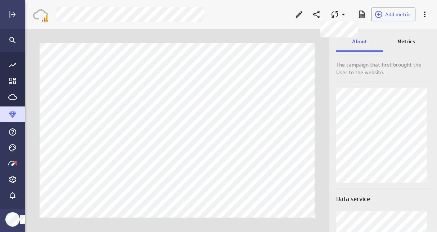
click at [415, 40] on p "Metrics" at bounding box center [407, 42] width 18 height 8
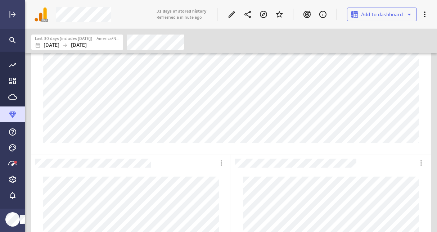
scroll to position [180, 0]
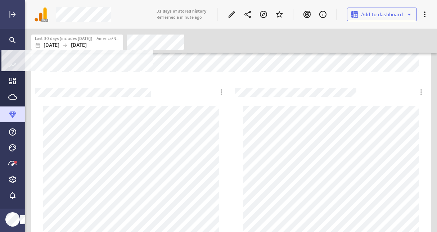
click at [87, 44] on p "Oct 09 2025" at bounding box center [79, 45] width 16 height 8
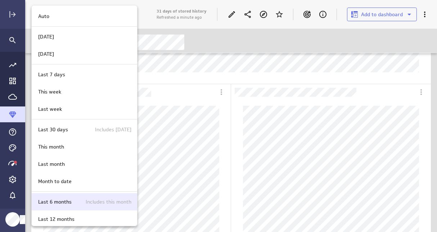
click at [62, 204] on p "Last 6 months" at bounding box center [54, 202] width 33 height 8
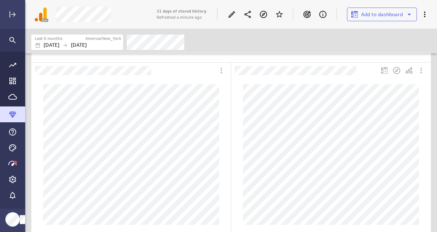
scroll to position [211, 0]
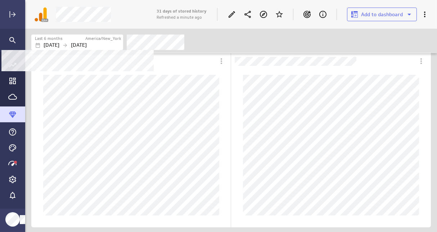
click at [59, 46] on p "May 01 2025" at bounding box center [52, 45] width 16 height 8
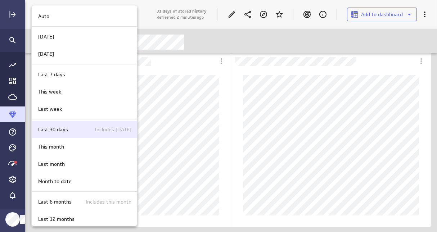
click at [56, 134] on div "Last 30 days Includes today" at bounding box center [84, 129] width 105 height 17
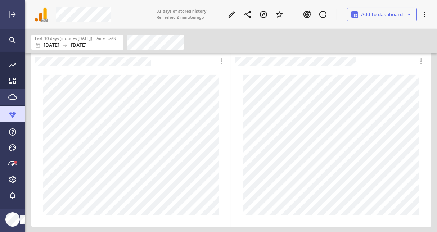
click at [10, 100] on div "Go to Data Feed library" at bounding box center [12, 97] width 25 height 16
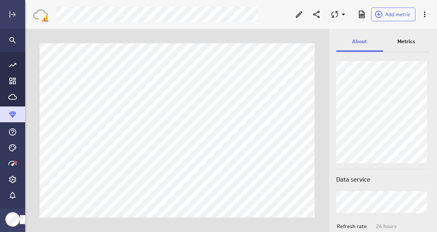
click at [407, 42] on p "Metrics" at bounding box center [407, 42] width 18 height 8
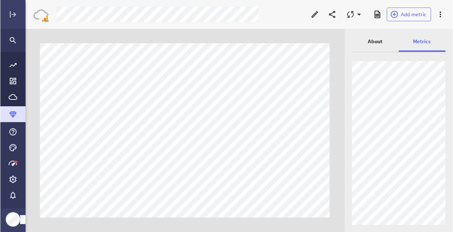
scroll to position [243, 439]
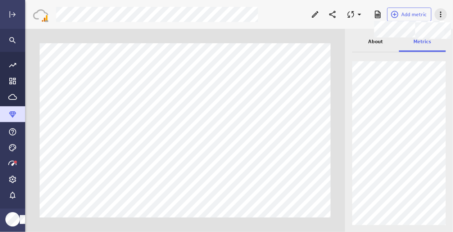
click at [437, 16] on icon at bounding box center [441, 14] width 9 height 9
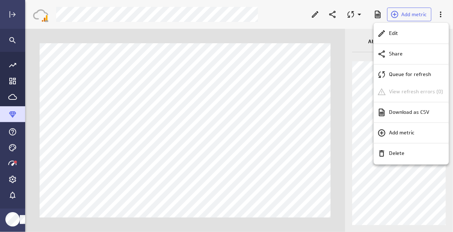
click at [394, 210] on div at bounding box center [226, 116] width 453 height 232
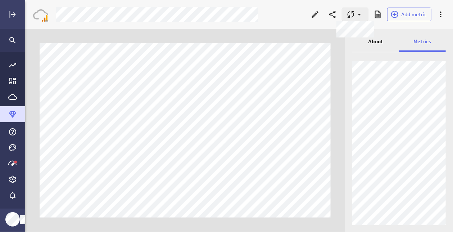
click at [351, 12] on icon at bounding box center [351, 14] width 9 height 9
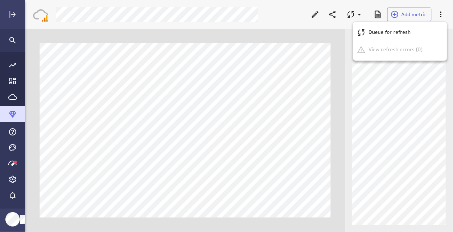
click at [383, 194] on div at bounding box center [226, 116] width 453 height 232
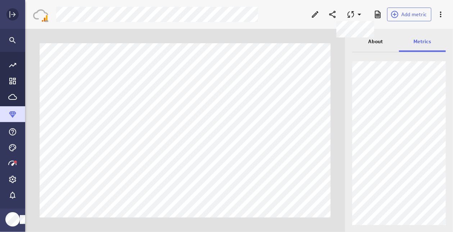
click at [15, 14] on icon "Expand" at bounding box center [12, 14] width 9 height 9
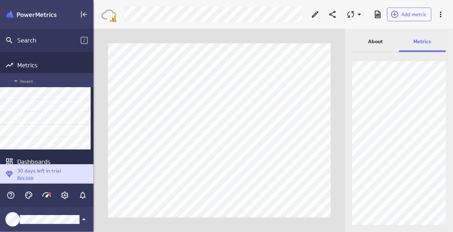
scroll to position [53, 0]
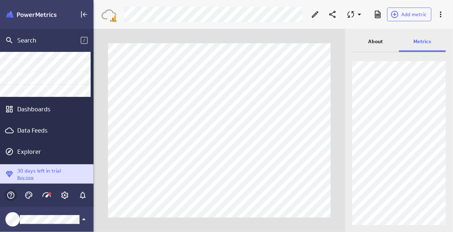
click at [8, 194] on icon "Help & PowerMetrics Assistant" at bounding box center [10, 194] width 7 height 7
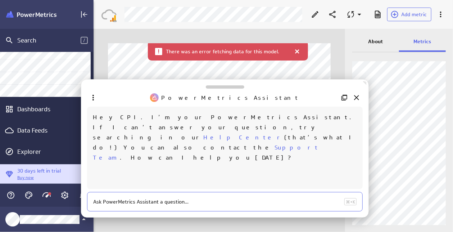
click at [186, 202] on textarea at bounding box center [217, 201] width 248 height 7
type textarea "How do I contact"
drag, startPoint x: 146, startPoint y: 204, endPoint x: 92, endPoint y: 204, distance: 53.3
click at [92, 204] on div "How do I contact" at bounding box center [225, 201] width 276 height 19
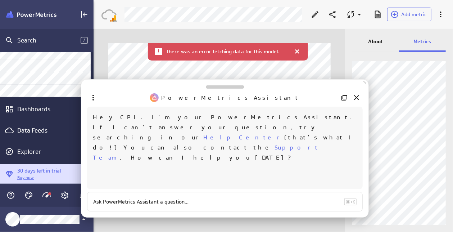
click at [240, 144] on link "Support Team" at bounding box center [206, 152] width 227 height 17
click at [358, 95] on icon "Close" at bounding box center [356, 97] width 9 height 9
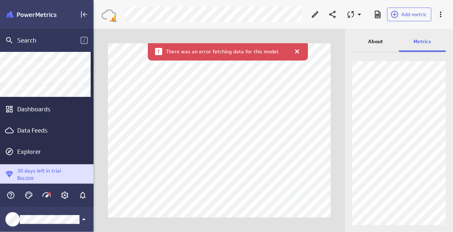
click at [294, 50] on div at bounding box center [296, 51] width 7 height 7
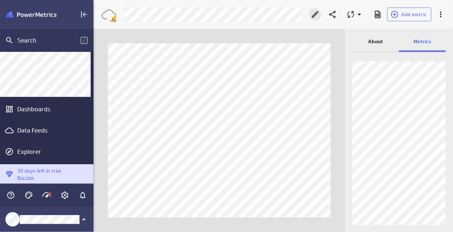
click at [316, 15] on icon "Edit" at bounding box center [315, 14] width 9 height 9
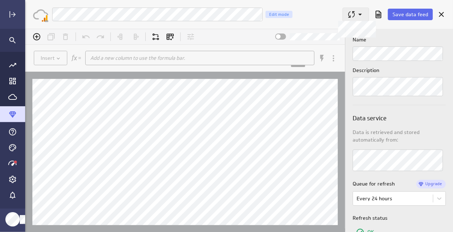
click at [351, 17] on icon at bounding box center [351, 14] width 6 height 6
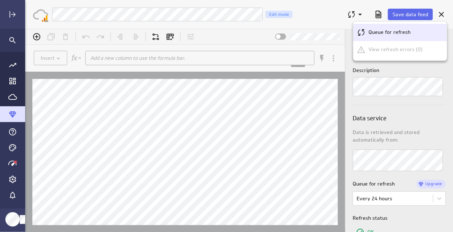
click at [376, 28] on div "Queue for refresh" at bounding box center [400, 32] width 94 height 17
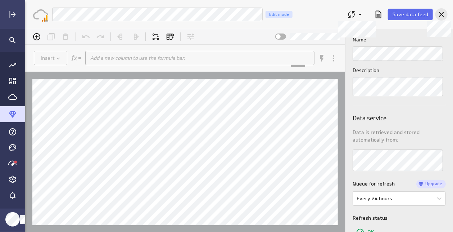
click at [442, 15] on icon at bounding box center [441, 14] width 5 height 5
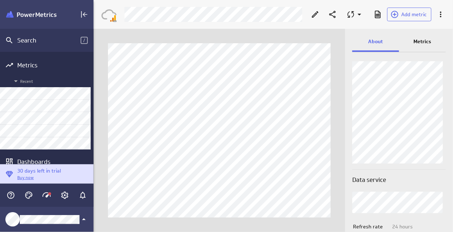
click at [428, 39] on p "Metrics" at bounding box center [423, 42] width 18 height 8
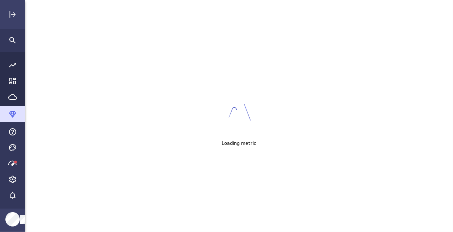
scroll to position [243, 439]
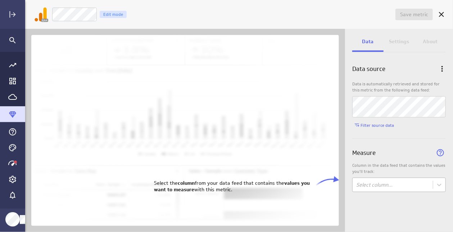
click at [381, 184] on body "Save metric Untitled Edit mode Data Settings About Data source Data is automati…" at bounding box center [226, 116] width 453 height 232
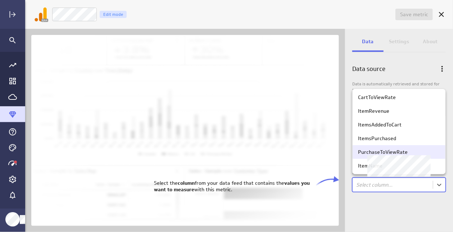
click at [378, 153] on div "PurchaseToViewRate" at bounding box center [383, 152] width 50 height 6
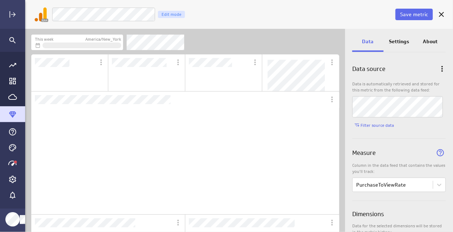
scroll to position [33, 76]
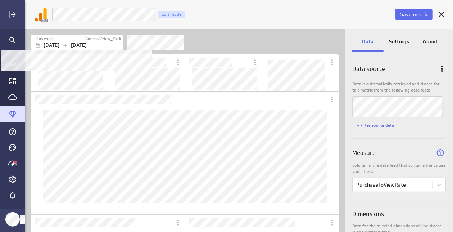
click at [92, 40] on label "America/New_York" at bounding box center [103, 39] width 36 height 6
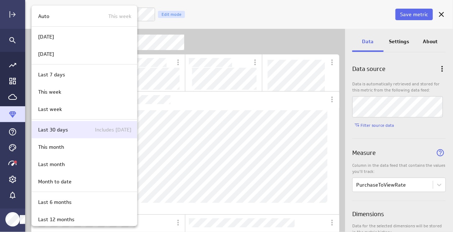
click at [52, 128] on p "Last 30 days" at bounding box center [53, 130] width 30 height 8
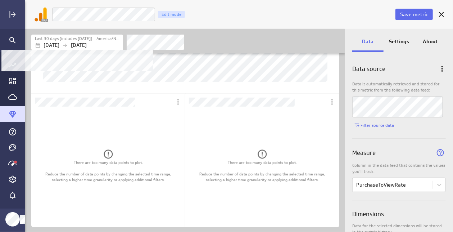
click at [68, 44] on icon "Filters" at bounding box center [65, 45] width 6 height 6
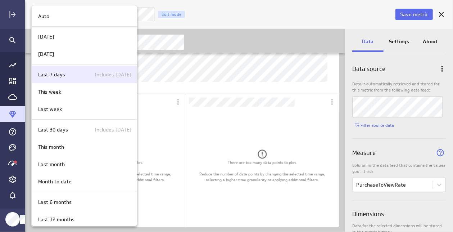
click at [72, 73] on div "Last 7 days Includes today" at bounding box center [83, 75] width 96 height 8
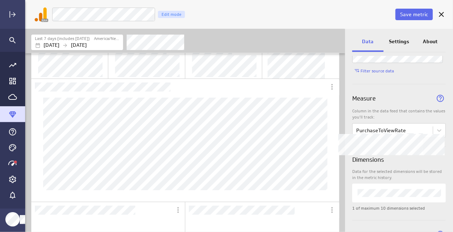
scroll to position [72, 0]
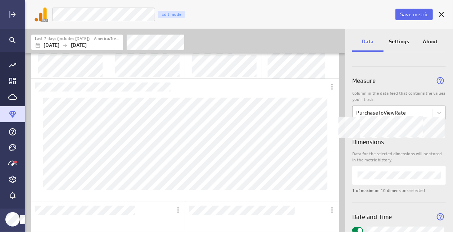
click at [369, 112] on body "Save metric PurchaseToViewRate Edit mode Last 7 days (includes today) America/N…" at bounding box center [226, 116] width 453 height 232
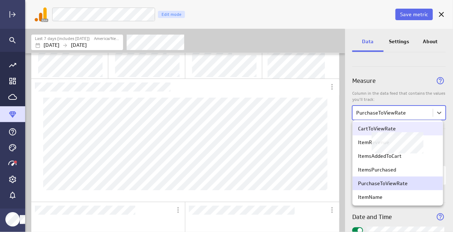
click at [375, 131] on div "CartToViewRate" at bounding box center [377, 128] width 38 height 6
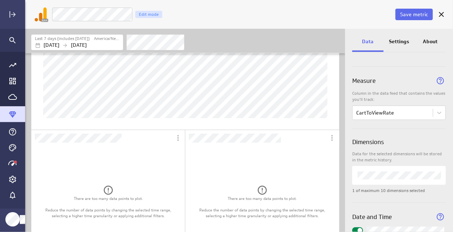
scroll to position [45, 0]
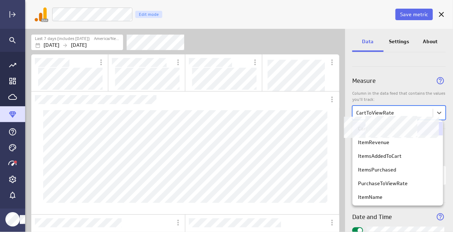
click at [379, 113] on body "Save metric CartToViewRate Edit mode Last 7 days (includes today) America/New_Y…" at bounding box center [226, 116] width 453 height 232
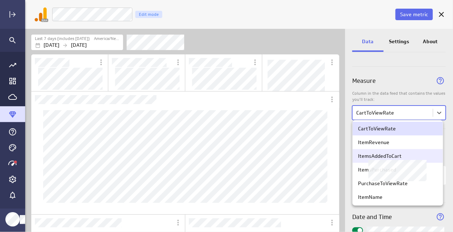
click at [385, 158] on div "ItemsAddedToCart" at bounding box center [380, 156] width 44 height 6
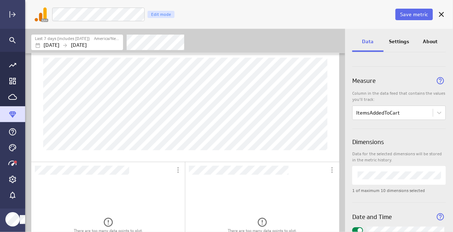
scroll to position [13, 0]
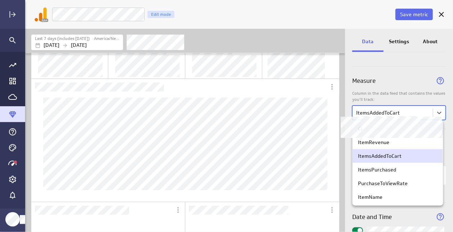
click at [366, 112] on body "Save metric ItemsAddedToCart Edit mode Last 7 days (includes today) America/New…" at bounding box center [226, 116] width 453 height 232
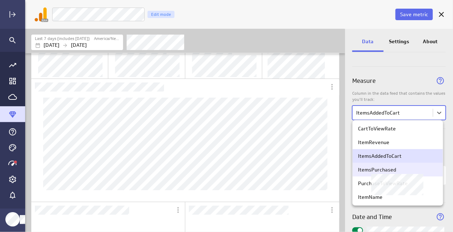
click at [374, 172] on div "ItemsPurchased" at bounding box center [377, 169] width 38 height 6
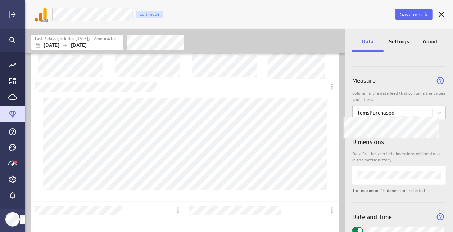
click at [368, 112] on body "Save metric ItemsPurchased Edit mode Last 7 days (includes today) America/New_Y…" at bounding box center [226, 116] width 453 height 232
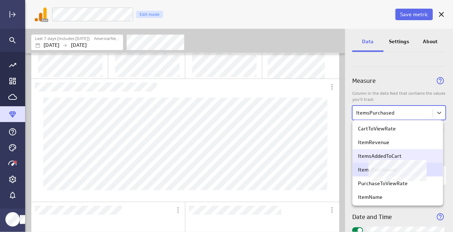
click at [369, 157] on div "ItemsAddedToCart" at bounding box center [380, 156] width 44 height 6
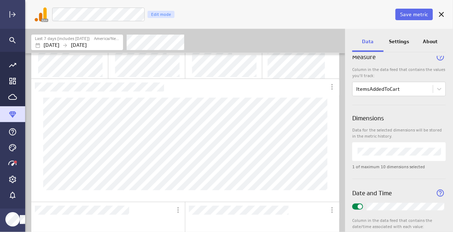
scroll to position [108, 0]
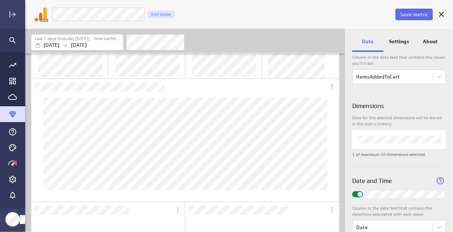
click at [410, 8] on div "Save metric" at bounding box center [414, 14] width 39 height 19
click at [410, 15] on span "Save metric" at bounding box center [414, 14] width 28 height 6
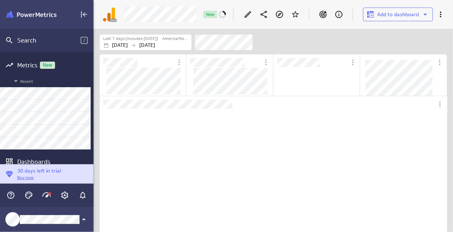
scroll to position [120, 335]
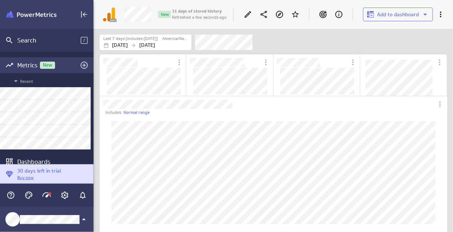
click at [25, 66] on div "Metrics New" at bounding box center [46, 65] width 59 height 8
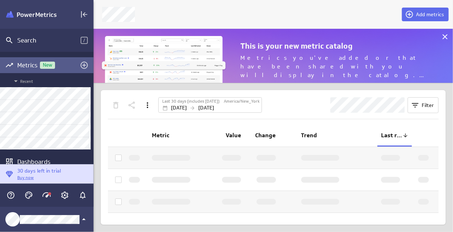
scroll to position [65, 371]
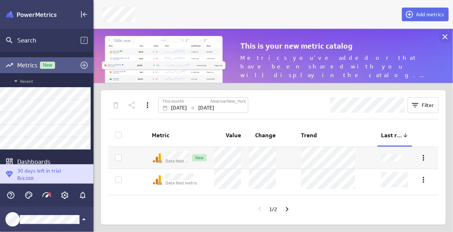
click at [444, 35] on icon at bounding box center [445, 36] width 9 height 9
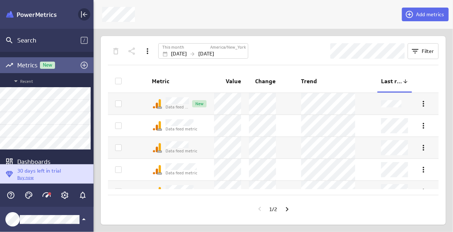
click at [82, 13] on icon "Collapse" at bounding box center [84, 14] width 9 height 9
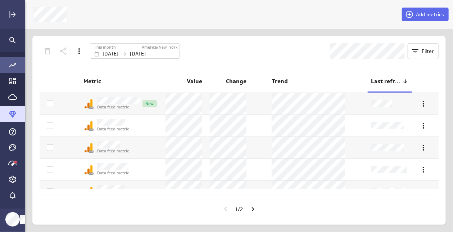
scroll to position [243, 439]
click at [11, 96] on icon "Go to Data Feed library" at bounding box center [12, 96] width 9 height 9
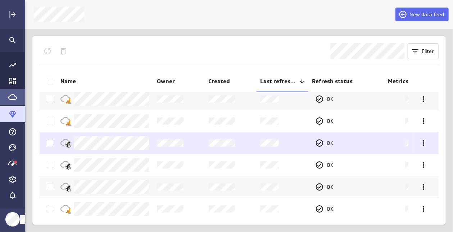
scroll to position [6, 0]
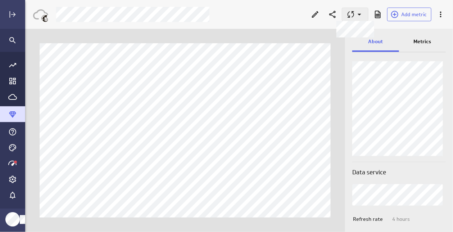
click at [353, 16] on icon at bounding box center [351, 14] width 9 height 9
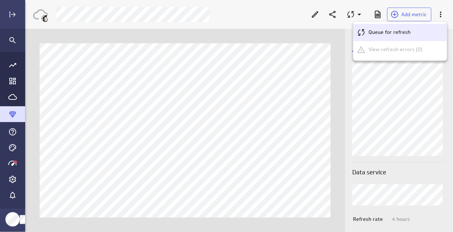
click at [363, 32] on icon "Queue for refresh" at bounding box center [361, 32] width 9 height 9
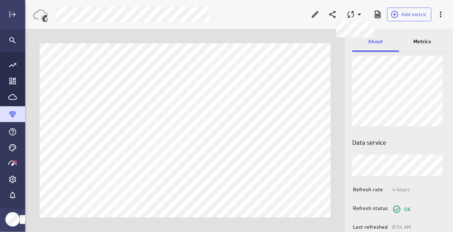
scroll to position [55, 0]
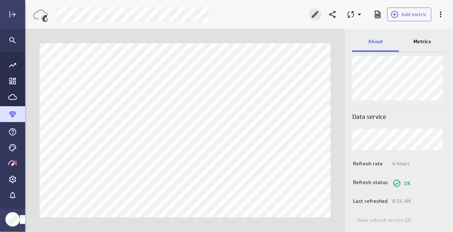
click at [315, 16] on icon "Edit" at bounding box center [315, 14] width 6 height 6
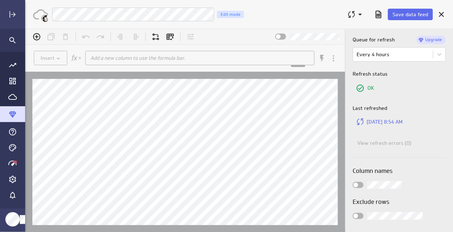
scroll to position [72, 0]
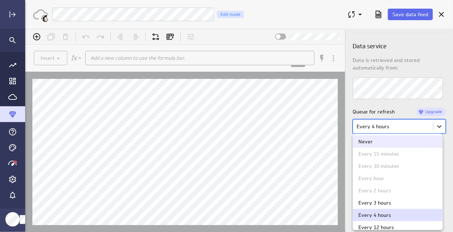
click at [434, 124] on body "(no message) Insert Add a new column to use the formula bar. xxxxxxxxxx Hints: …" at bounding box center [239, 129] width 428 height 203
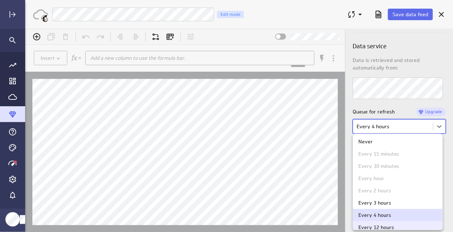
scroll to position [17, 0]
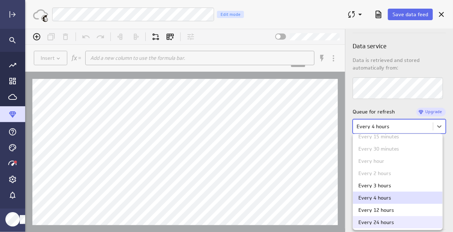
click at [377, 223] on div "Every 24 hours" at bounding box center [376, 221] width 36 height 5
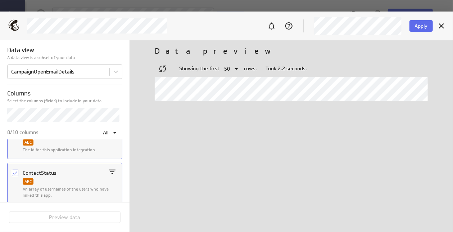
scroll to position [0, 0]
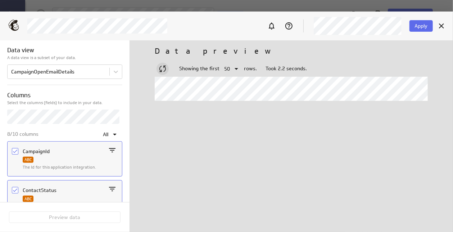
click at [163, 68] on icon "Reload data" at bounding box center [162, 68] width 9 height 9
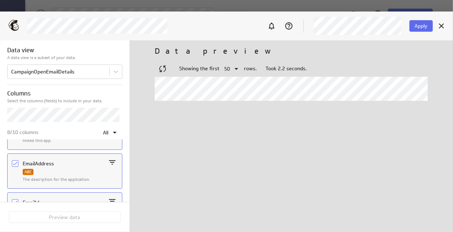
scroll to position [108, 0]
click at [14, 166] on icon "Column EmailId" at bounding box center [15, 166] width 4 height 3
click at [0, 0] on input "Column EmailId" at bounding box center [0, 0] width 0 height 0
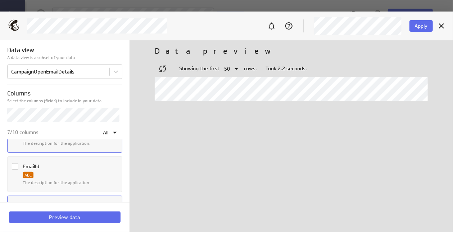
scroll to position [144, 0]
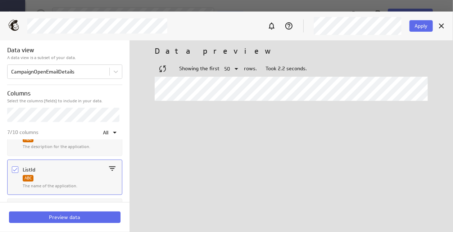
click at [16, 168] on icon "Column ListId" at bounding box center [15, 170] width 6 height 6
click at [0, 0] on input "Column ListId" at bounding box center [0, 0] width 0 height 0
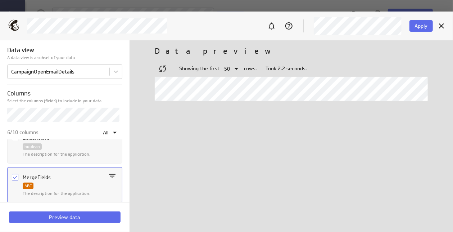
scroll to position [216, 0]
click at [15, 175] on icon "Column MergeFields" at bounding box center [15, 175] width 4 height 3
click at [0, 0] on input "Column MergeFields" at bounding box center [0, 0] width 0 height 0
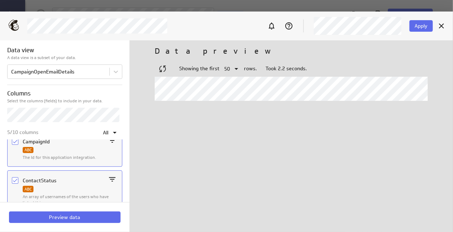
scroll to position [0, 0]
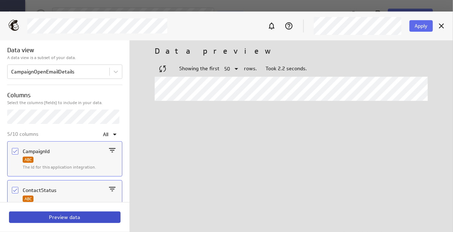
click at [63, 218] on span "Preview data" at bounding box center [64, 217] width 31 height 6
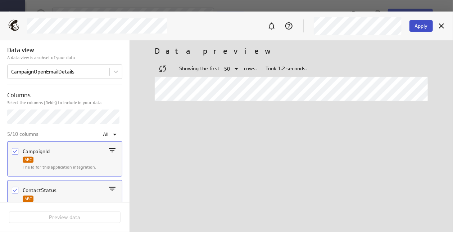
click at [417, 26] on span "Apply" at bounding box center [421, 26] width 13 height 6
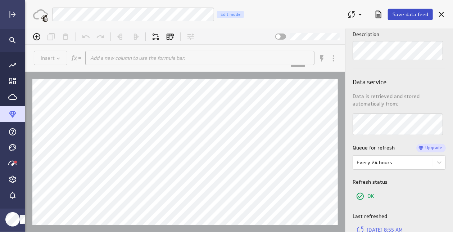
click at [411, 14] on span "Save data feed" at bounding box center [411, 14] width 36 height 6
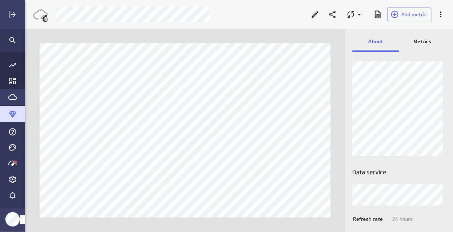
click at [14, 97] on icon "Go to Data Feed library" at bounding box center [12, 96] width 9 height 9
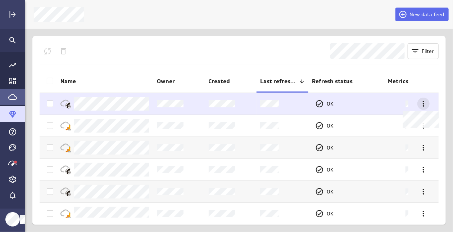
click at [422, 100] on icon at bounding box center [423, 103] width 9 height 9
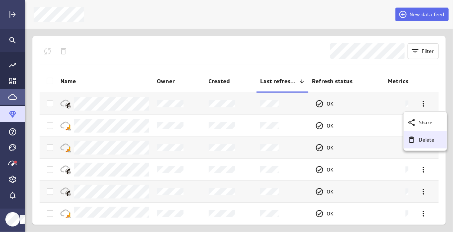
click at [428, 140] on p "Delete" at bounding box center [426, 140] width 15 height 8
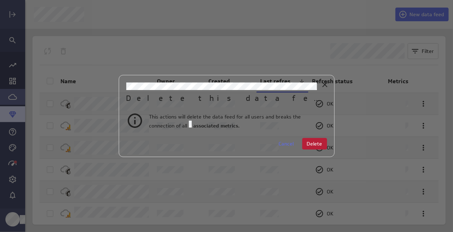
click at [319, 143] on span "Delete" at bounding box center [314, 143] width 15 height 6
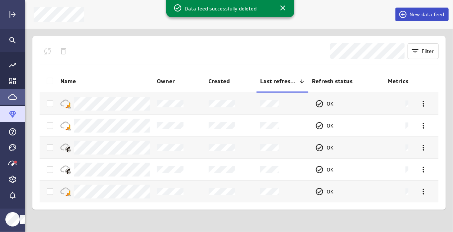
click at [410, 10] on span at bounding box center [404, 14] width 11 height 9
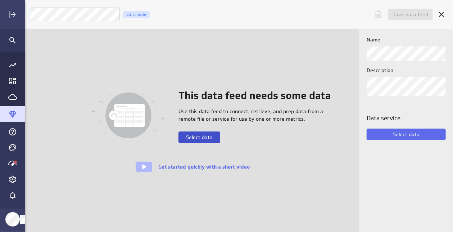
click at [196, 135] on span "Select data" at bounding box center [199, 137] width 27 height 6
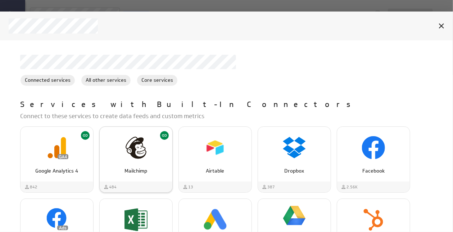
click at [127, 161] on div "Mailchimp" at bounding box center [136, 167] width 73 height 13
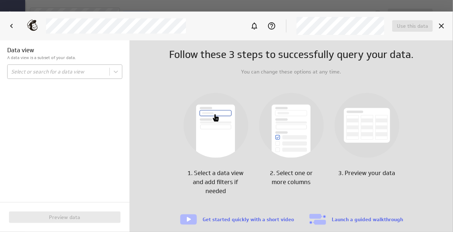
click at [103, 72] on body "Save data feed Untitled data feed Edit mode This data feed needs some data Use …" at bounding box center [226, 116] width 453 height 232
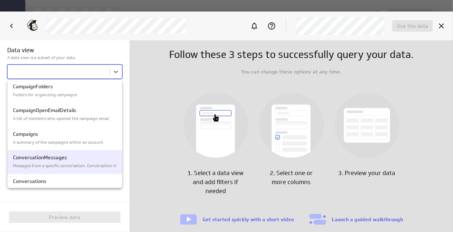
scroll to position [108, 0]
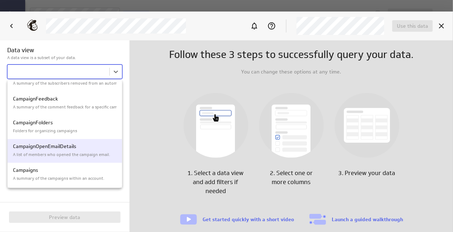
click at [67, 152] on p "A list of members who opened the campaign email." at bounding box center [65, 154] width 104 height 6
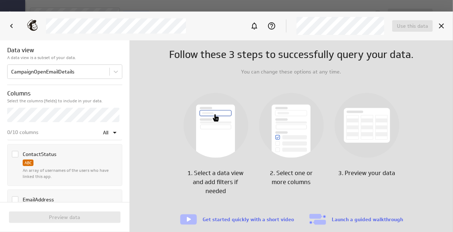
scroll to position [72, 0]
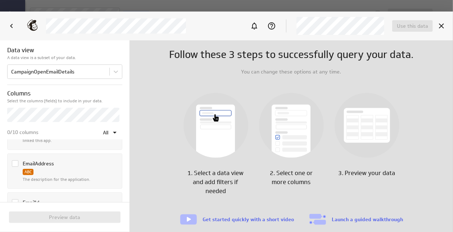
click at [14, 162] on icon "Column EmailAddress" at bounding box center [15, 163] width 6 height 6
click at [0, 0] on input "Column EmailAddress" at bounding box center [0, 0] width 0 height 0
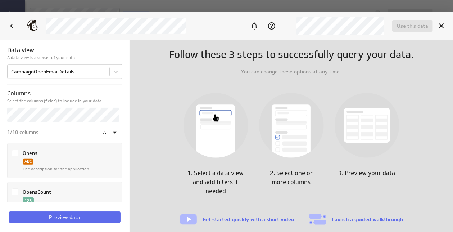
scroll to position [288, 0]
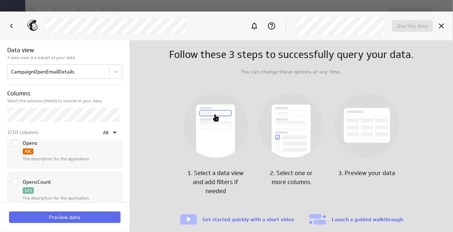
click at [15, 181] on icon "Column OpensCount" at bounding box center [15, 182] width 6 height 6
click at [0, 0] on input "Column OpensCount" at bounding box center [0, 0] width 0 height 0
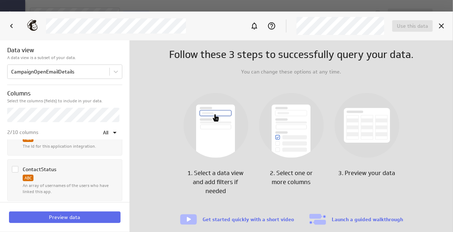
scroll to position [10, 0]
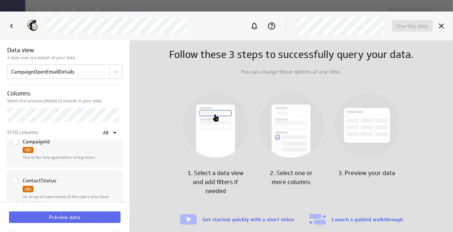
click at [14, 142] on icon "Column CampaignId" at bounding box center [15, 141] width 4 height 3
click at [0, 0] on input "Column CampaignId" at bounding box center [0, 0] width 0 height 0
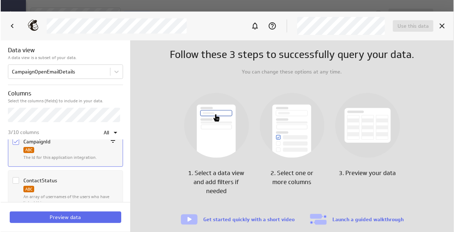
scroll to position [0, 0]
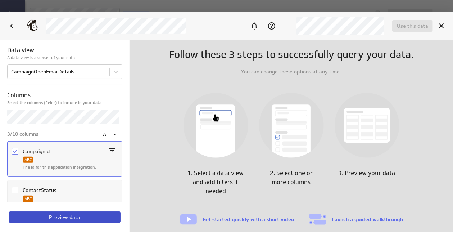
click at [68, 214] on span "Preview data" at bounding box center [64, 217] width 31 height 6
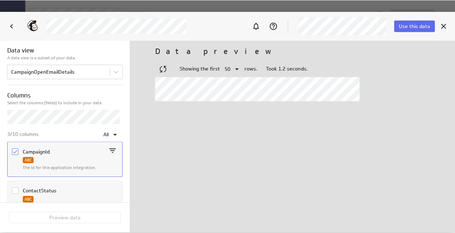
scroll to position [244, 441]
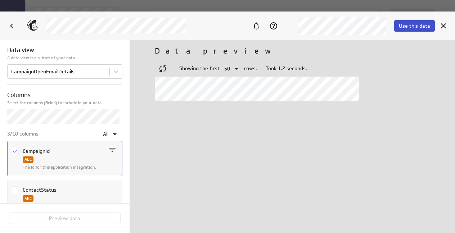
click at [418, 27] on span "Use this data" at bounding box center [414, 26] width 31 height 6
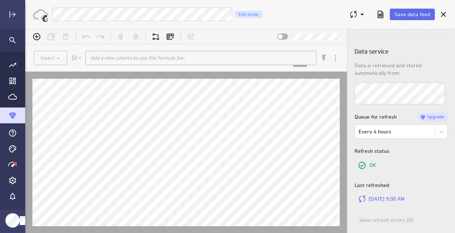
scroll to position [108, 0]
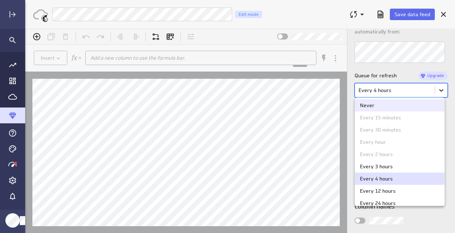
click at [437, 93] on body "(no message) Insert Add a new column to use the formula bar. xxxxxxxxxx Hints: …" at bounding box center [240, 131] width 430 height 204
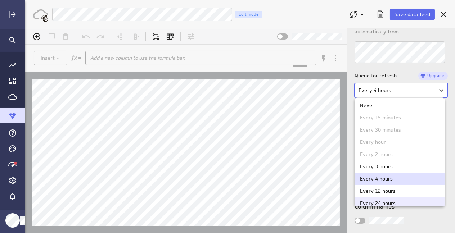
click at [374, 202] on div "Every 24 hours" at bounding box center [378, 203] width 36 height 5
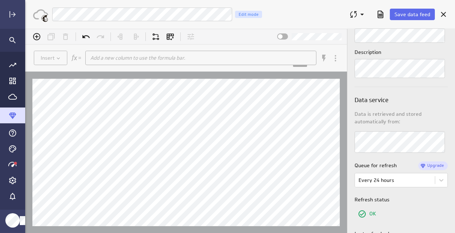
scroll to position [0, 0]
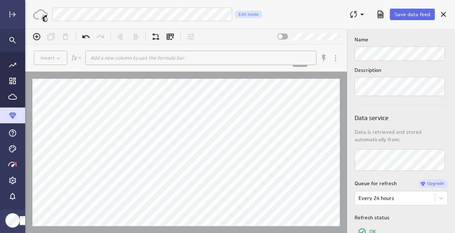
click at [347, 49] on div "Name Description Data service Data is retrieved and stored automatically from: …" at bounding box center [401, 131] width 108 height 204
click at [414, 15] on span "Save data feed" at bounding box center [412, 14] width 36 height 6
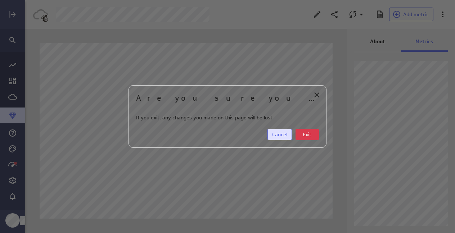
click at [275, 132] on span "Cancel" at bounding box center [279, 134] width 15 height 6
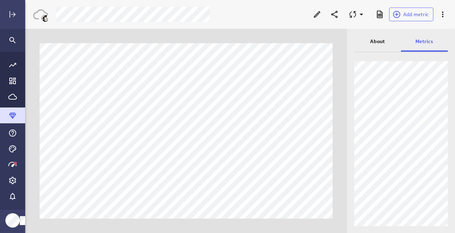
click at [376, 41] on p "About" at bounding box center [377, 42] width 15 height 8
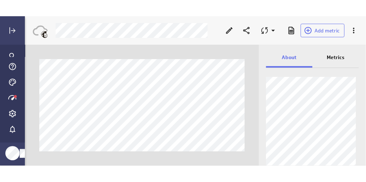
scroll to position [193, 351]
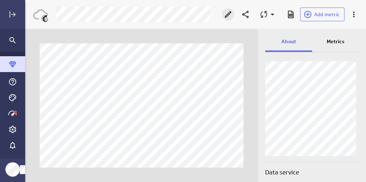
click at [228, 14] on icon "Edit" at bounding box center [227, 14] width 9 height 9
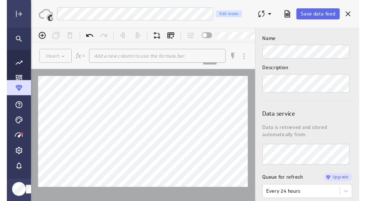
scroll to position [4, 4]
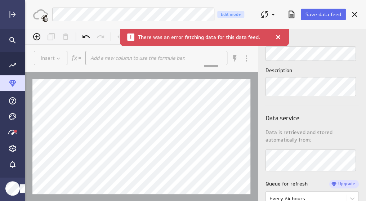
click at [274, 35] on div at bounding box center [277, 36] width 7 height 7
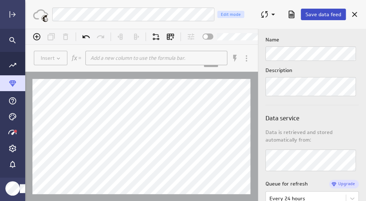
click at [315, 13] on span "Save data feed" at bounding box center [323, 14] width 36 height 6
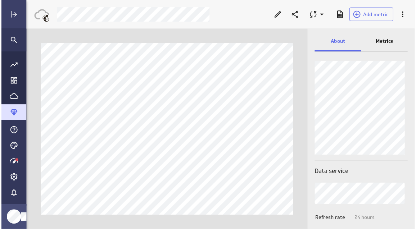
scroll to position [240, 402]
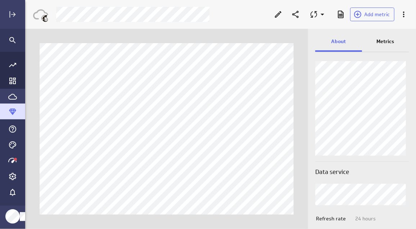
click at [10, 95] on icon "Go to Data Feed library" at bounding box center [12, 96] width 9 height 9
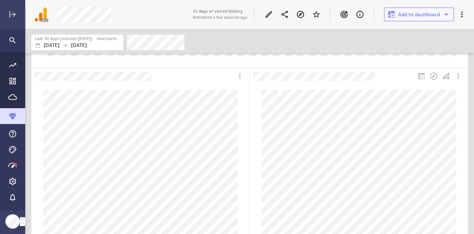
scroll to position [246, 0]
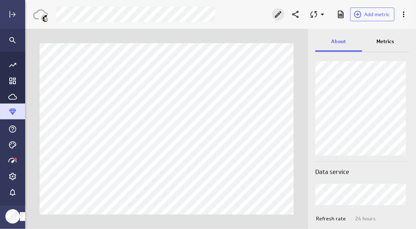
click at [279, 14] on icon "Edit" at bounding box center [278, 14] width 6 height 6
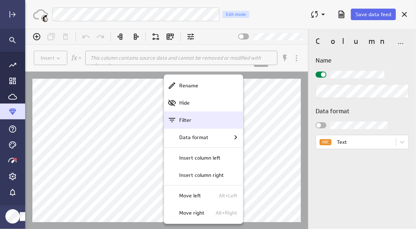
click at [180, 118] on p "Filter" at bounding box center [185, 120] width 12 height 8
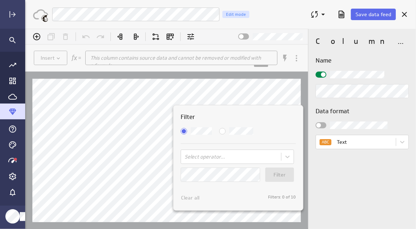
click at [111, 148] on div at bounding box center [220, 128] width 391 height 200
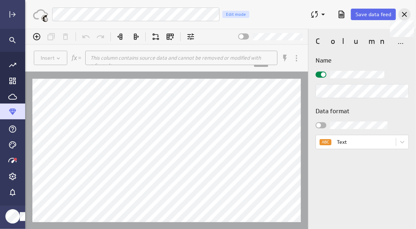
click at [403, 14] on icon at bounding box center [404, 14] width 5 height 5
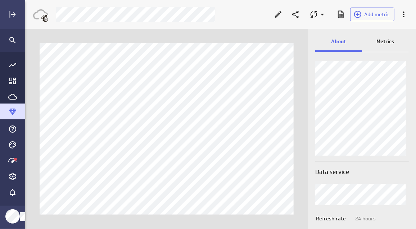
click at [383, 43] on p "Metrics" at bounding box center [386, 42] width 18 height 8
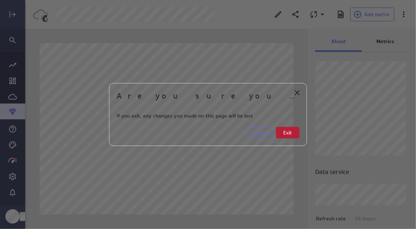
click at [292, 133] on button "Exit" at bounding box center [287, 133] width 23 height 12
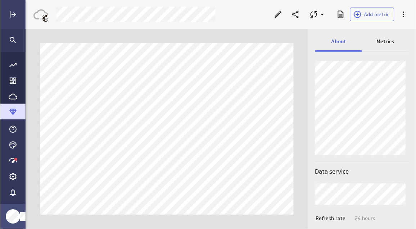
scroll to position [240, 402]
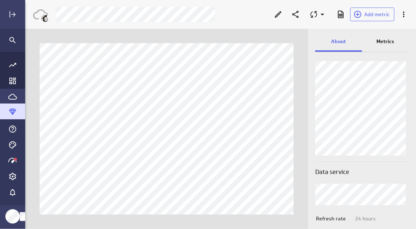
click at [10, 97] on icon "Go to Data Feed library" at bounding box center [12, 96] width 9 height 9
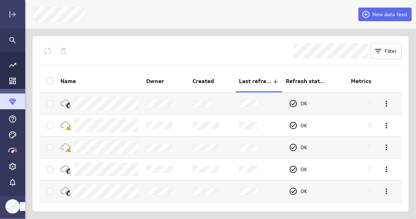
scroll to position [230, 402]
